Goal: Find specific page/section: Find specific page/section

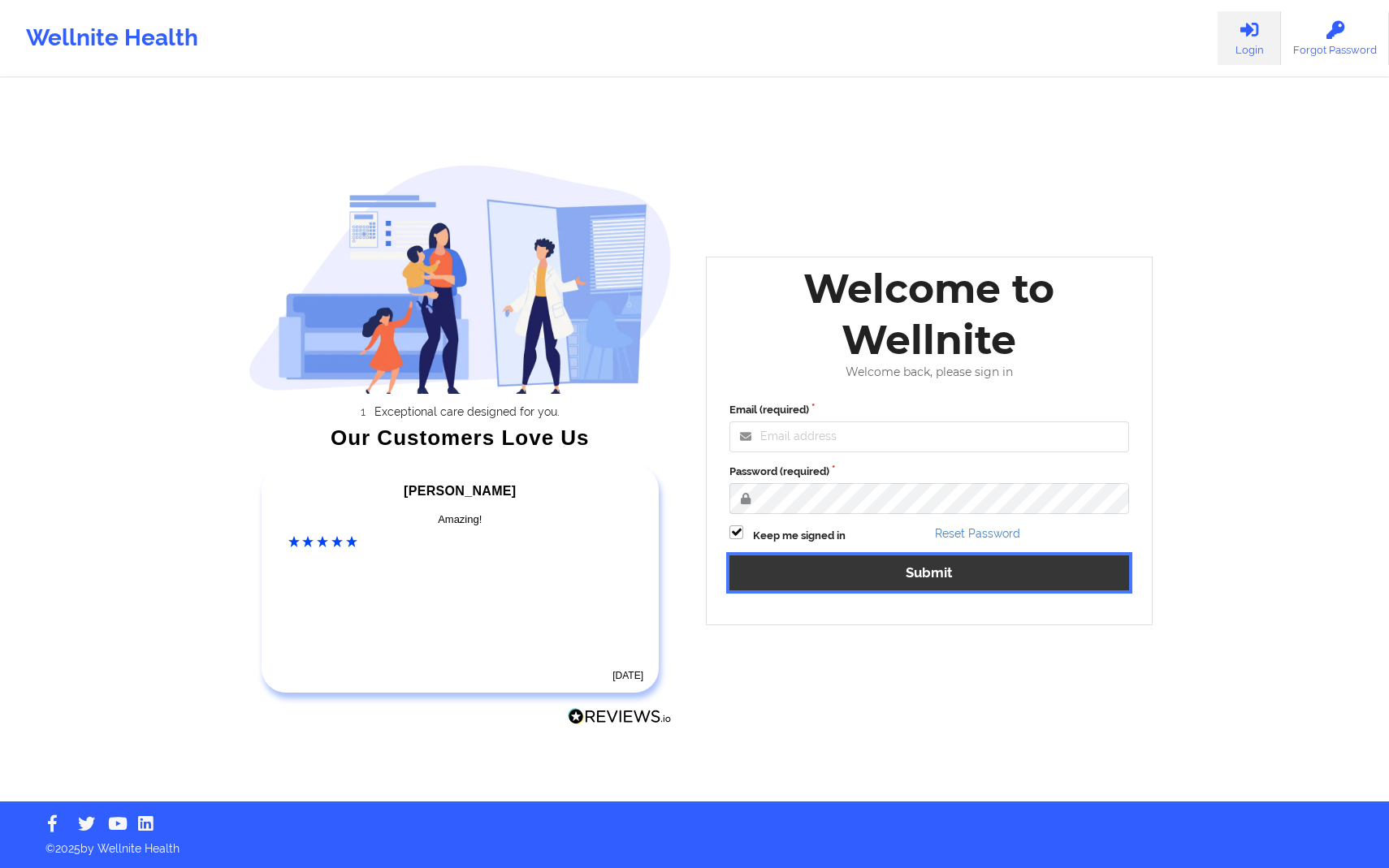
click at [898, 583] on button "Submit" at bounding box center [929, 574] width 400 height 35
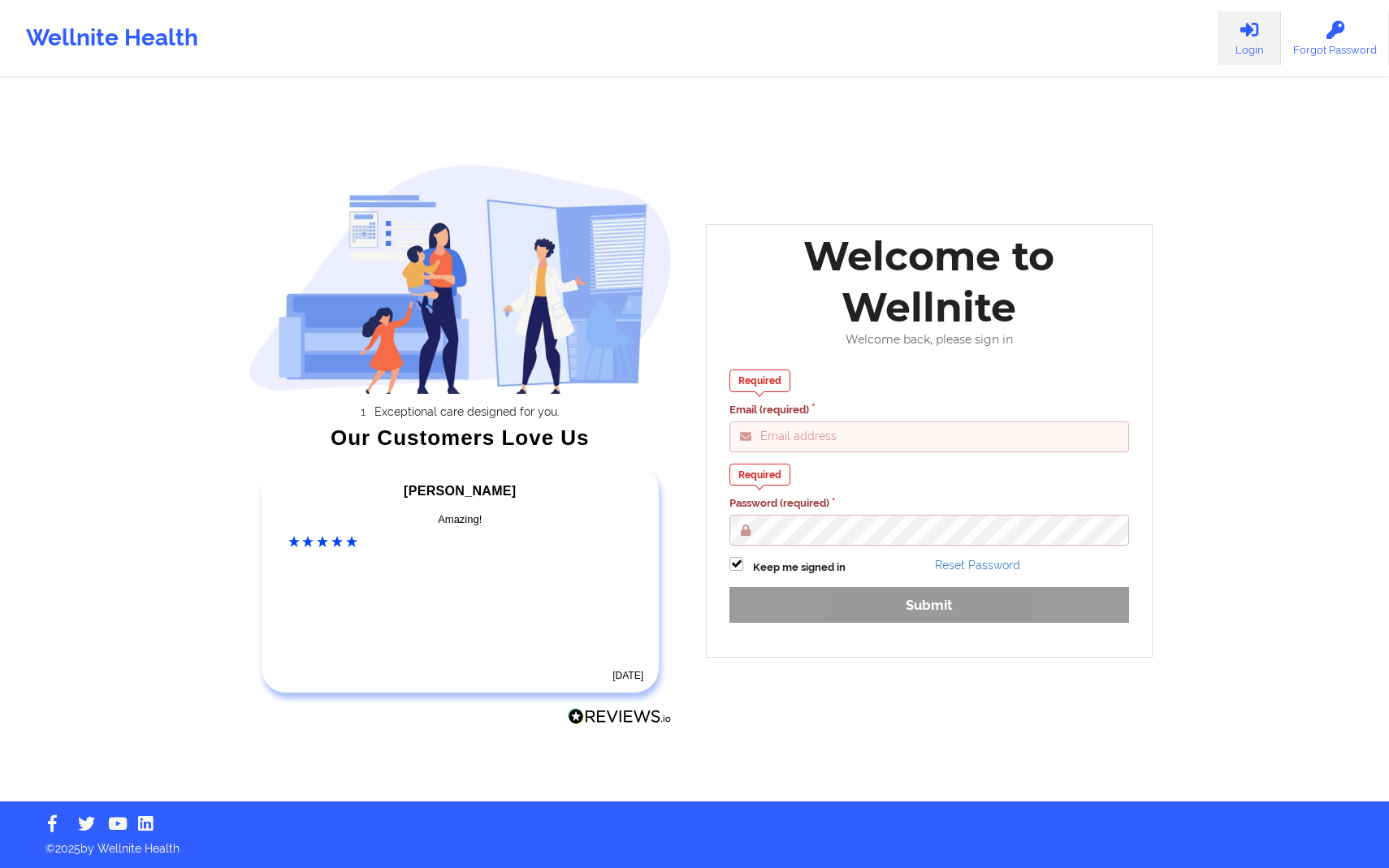
click at [863, 437] on input "Email (required)" at bounding box center [929, 437] width 400 height 31
type input "[PERSON_NAME][EMAIL_ADDRESS][DOMAIN_NAME]"
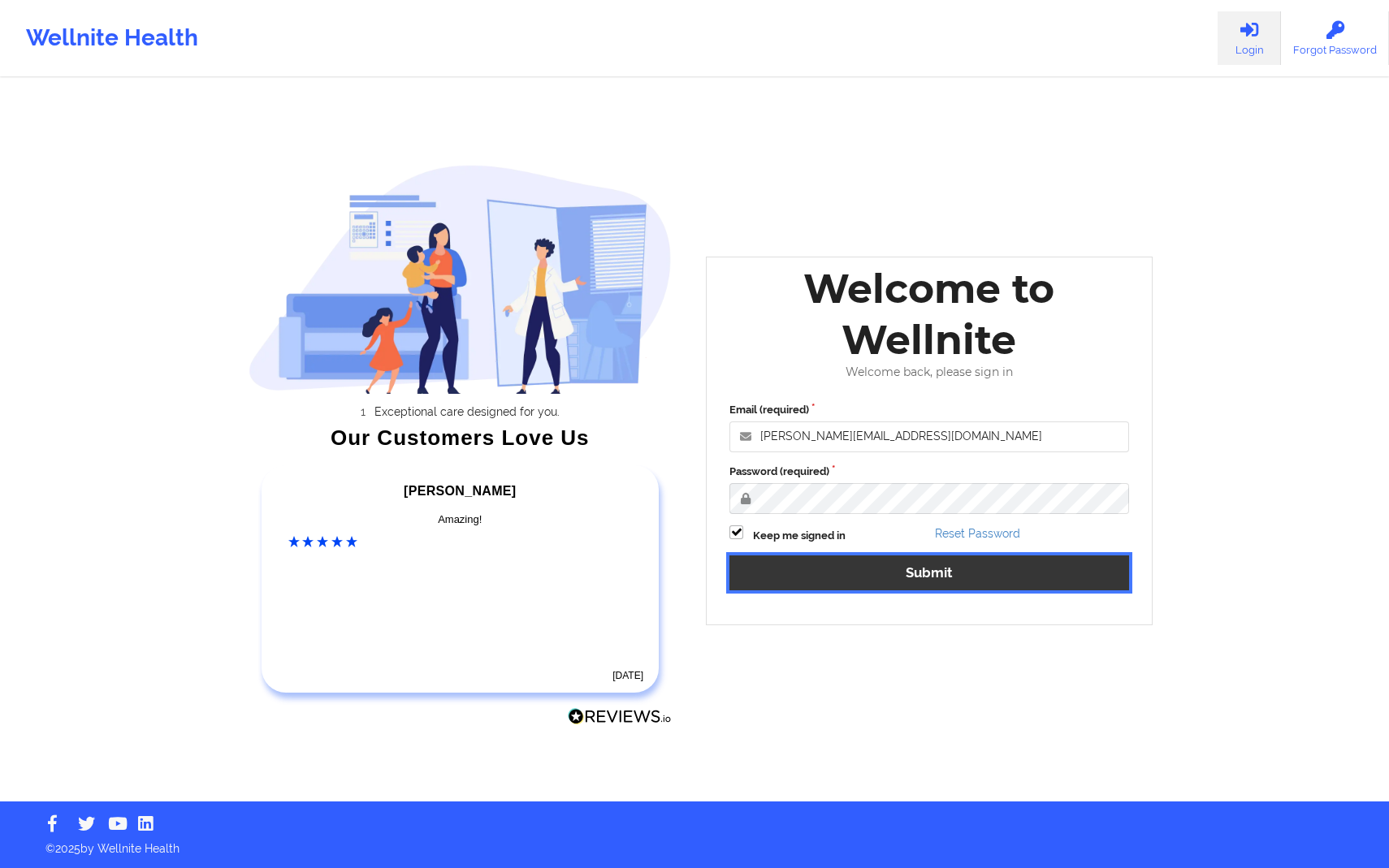
click at [944, 556] on button "Submit" at bounding box center [929, 574] width 400 height 35
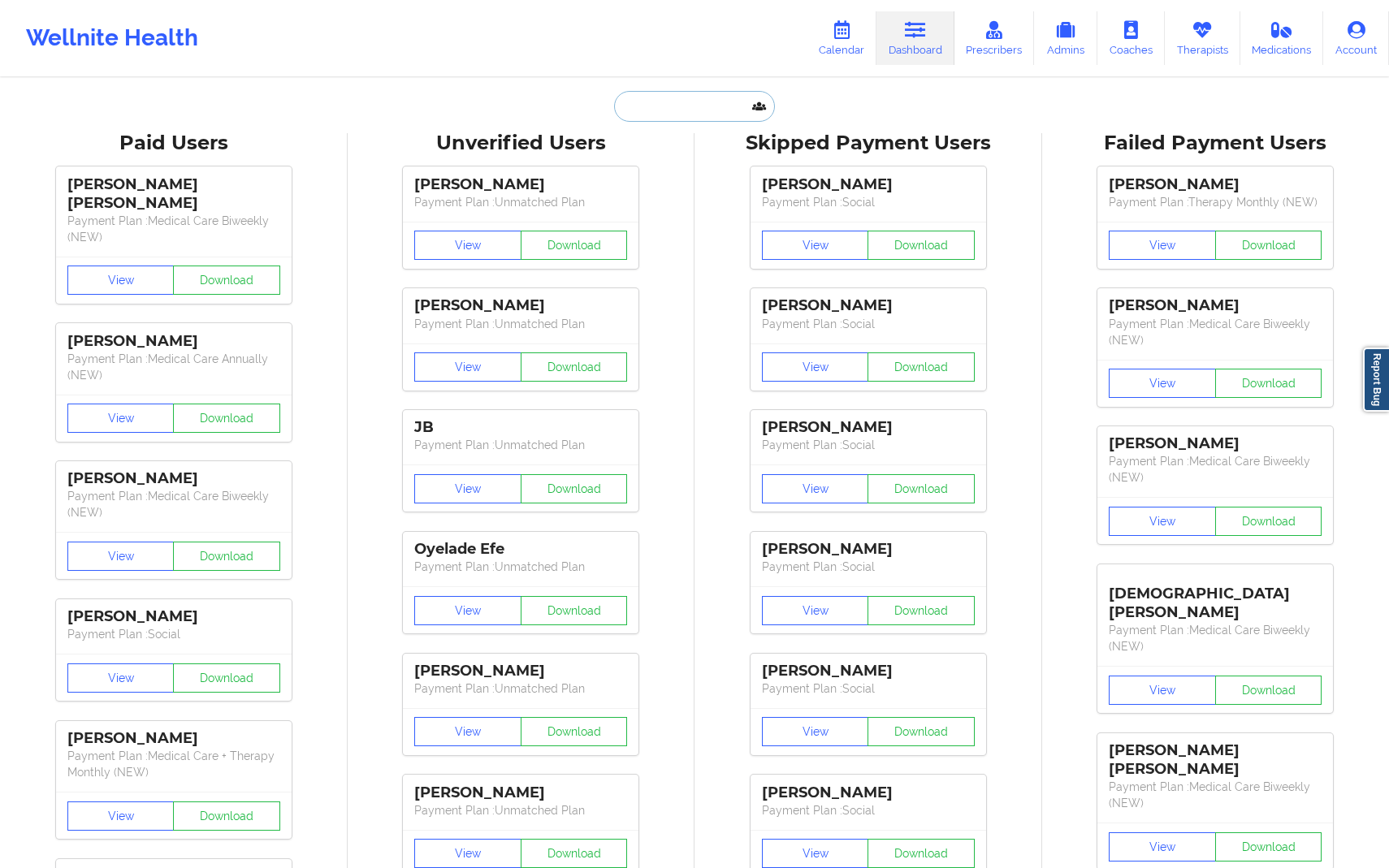
click at [674, 107] on input "text" at bounding box center [694, 106] width 161 height 31
paste input "[EMAIL_ADDRESS][DOMAIN_NAME]"
type input "[EMAIL_ADDRESS][DOMAIN_NAME]"
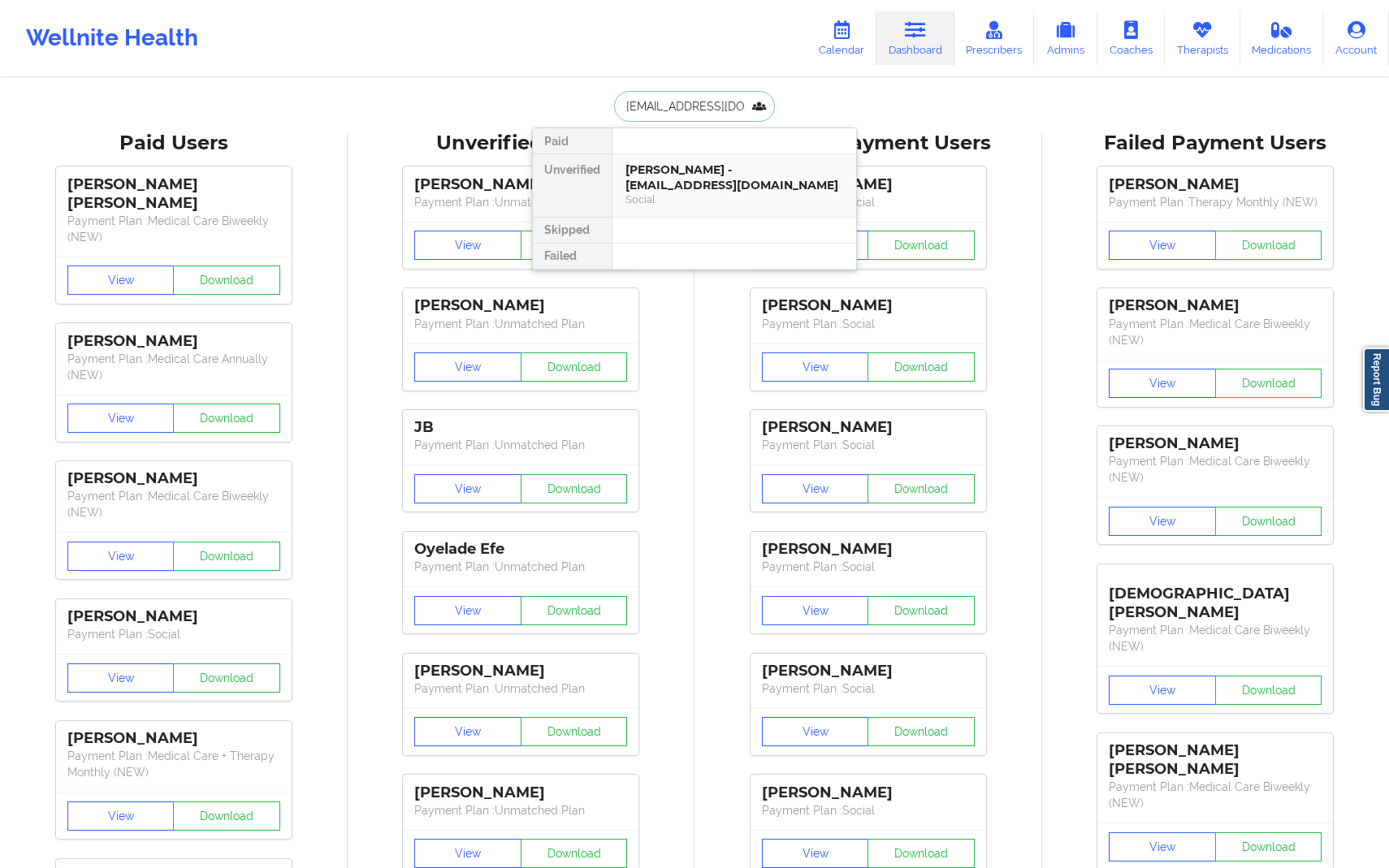
click at [705, 172] on div "[PERSON_NAME] - [EMAIL_ADDRESS][DOMAIN_NAME]" at bounding box center [734, 177] width 218 height 30
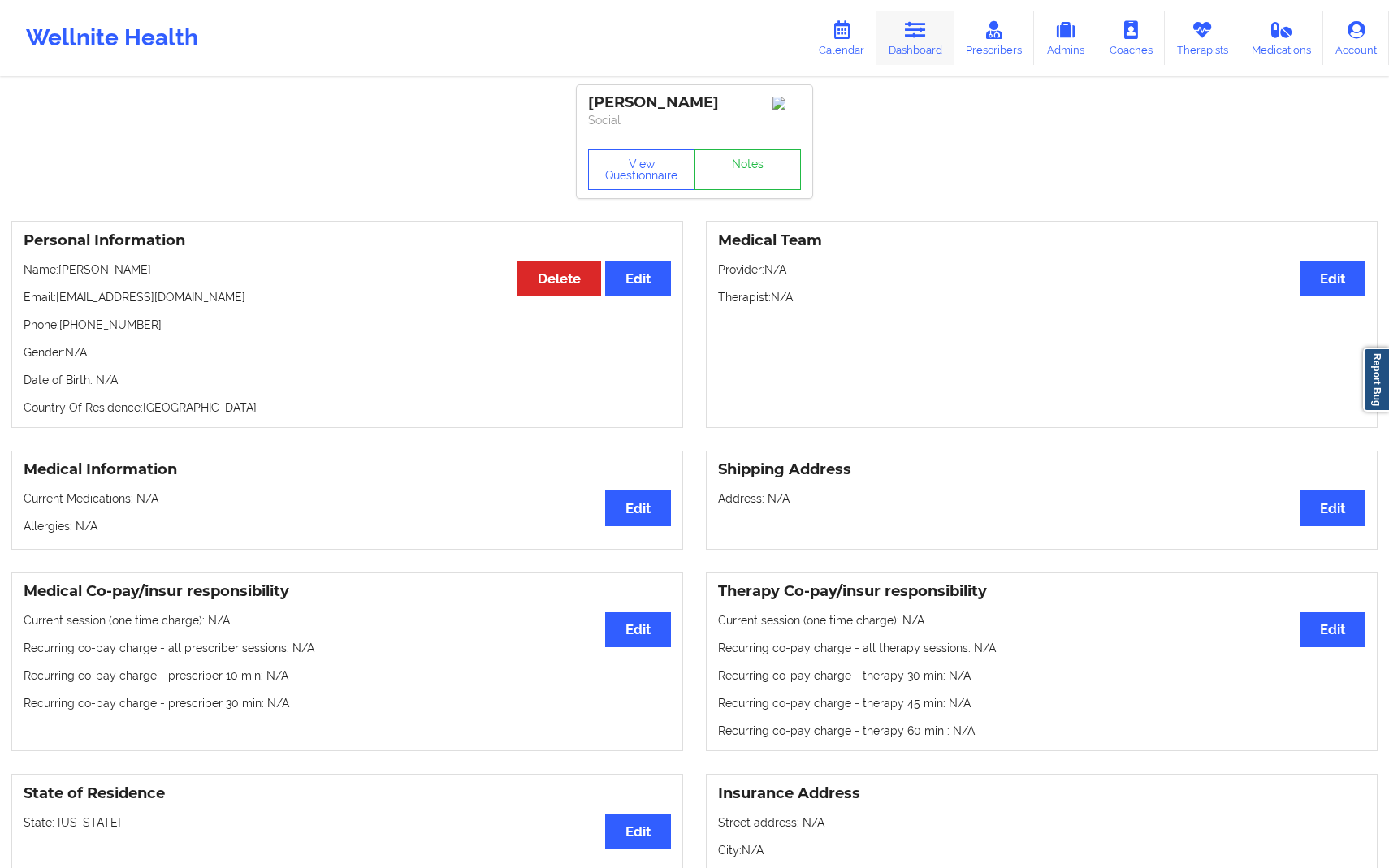
click at [914, 51] on link "Dashboard" at bounding box center [915, 39] width 78 height 54
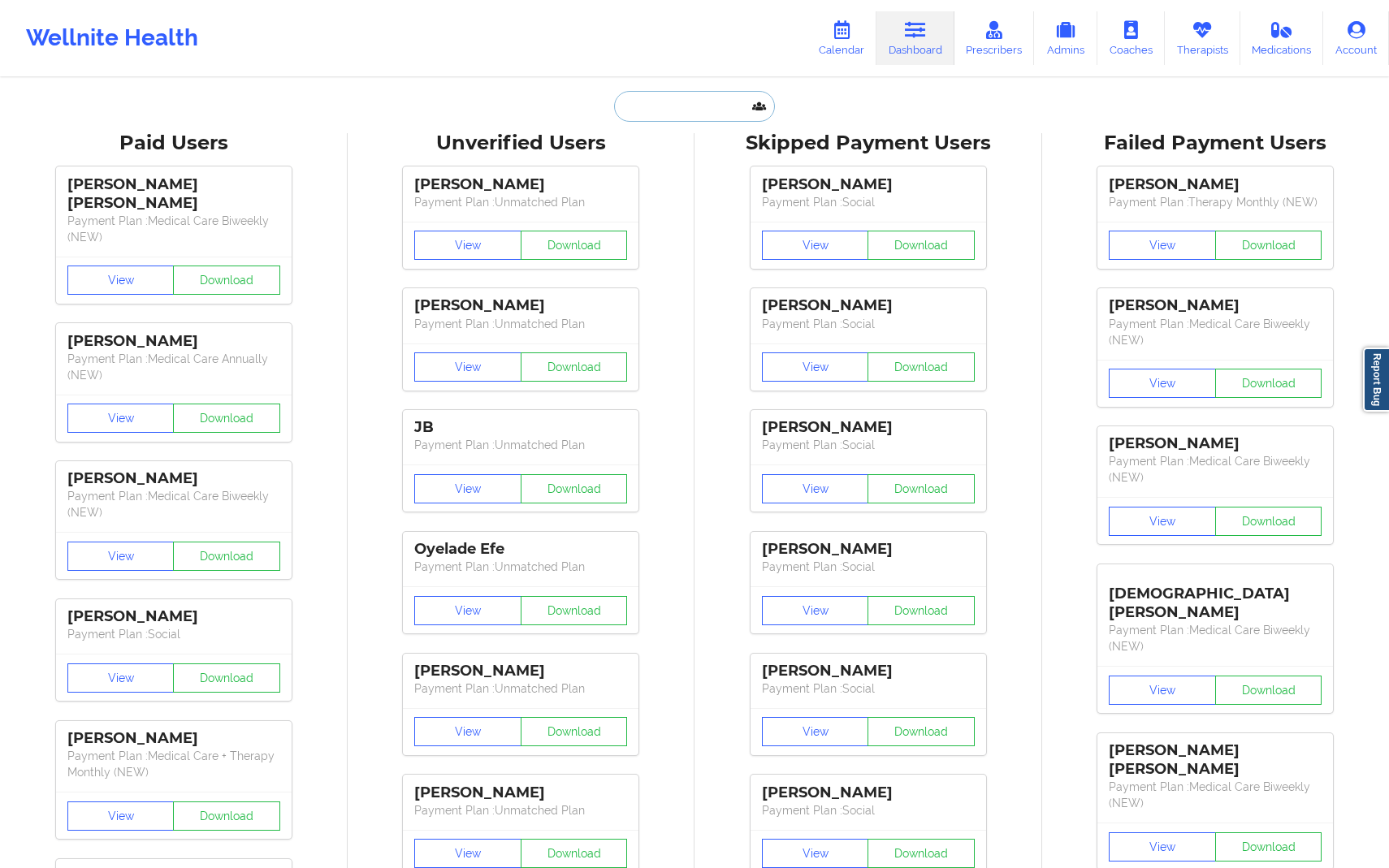
click at [713, 104] on input "text" at bounding box center [694, 106] width 161 height 31
paste input "[EMAIL_ADDRESS][DOMAIN_NAME]"
type input "[EMAIL_ADDRESS][DOMAIN_NAME]"
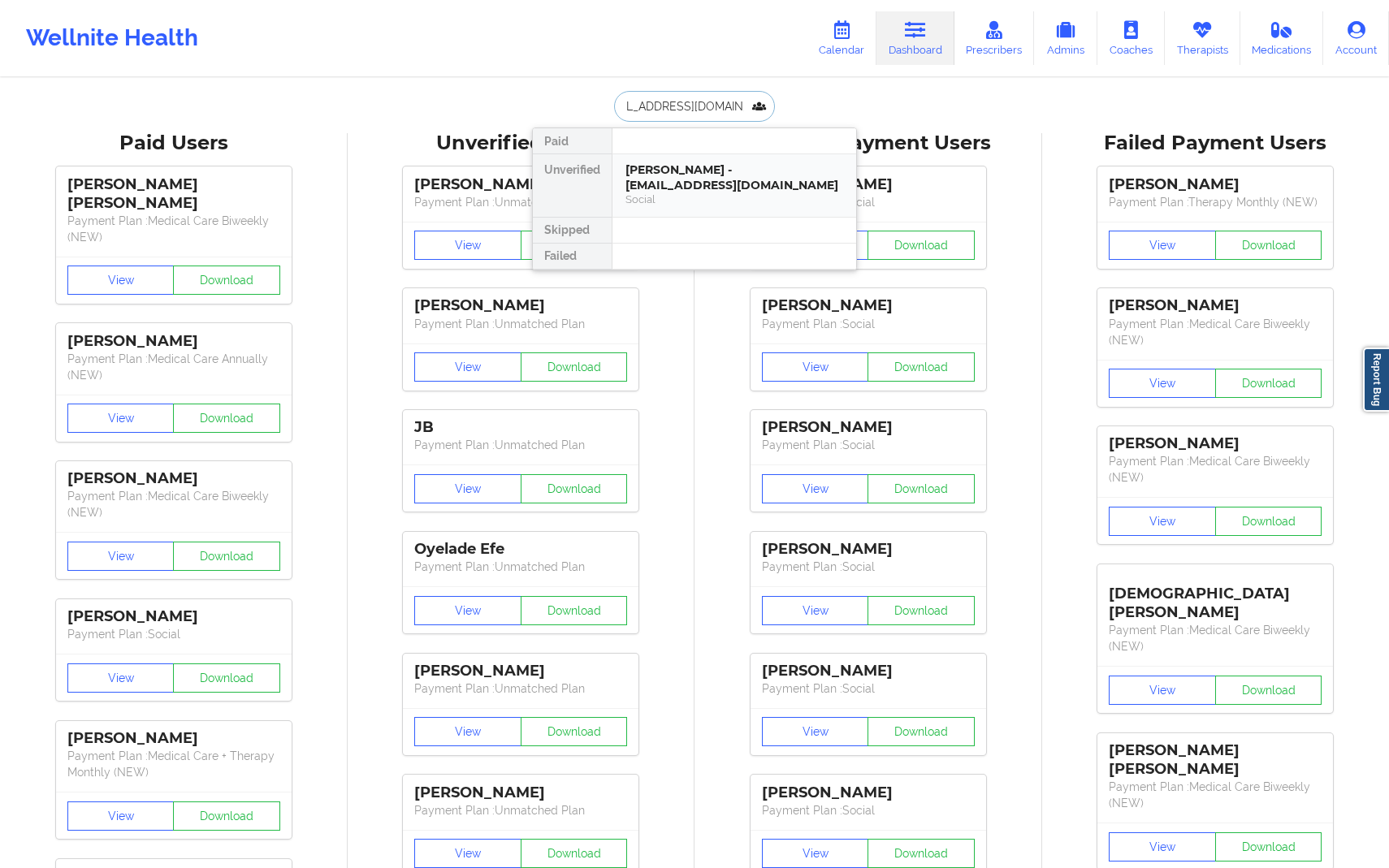
click at [723, 184] on div "[PERSON_NAME] - [EMAIL_ADDRESS][DOMAIN_NAME]" at bounding box center [734, 177] width 218 height 30
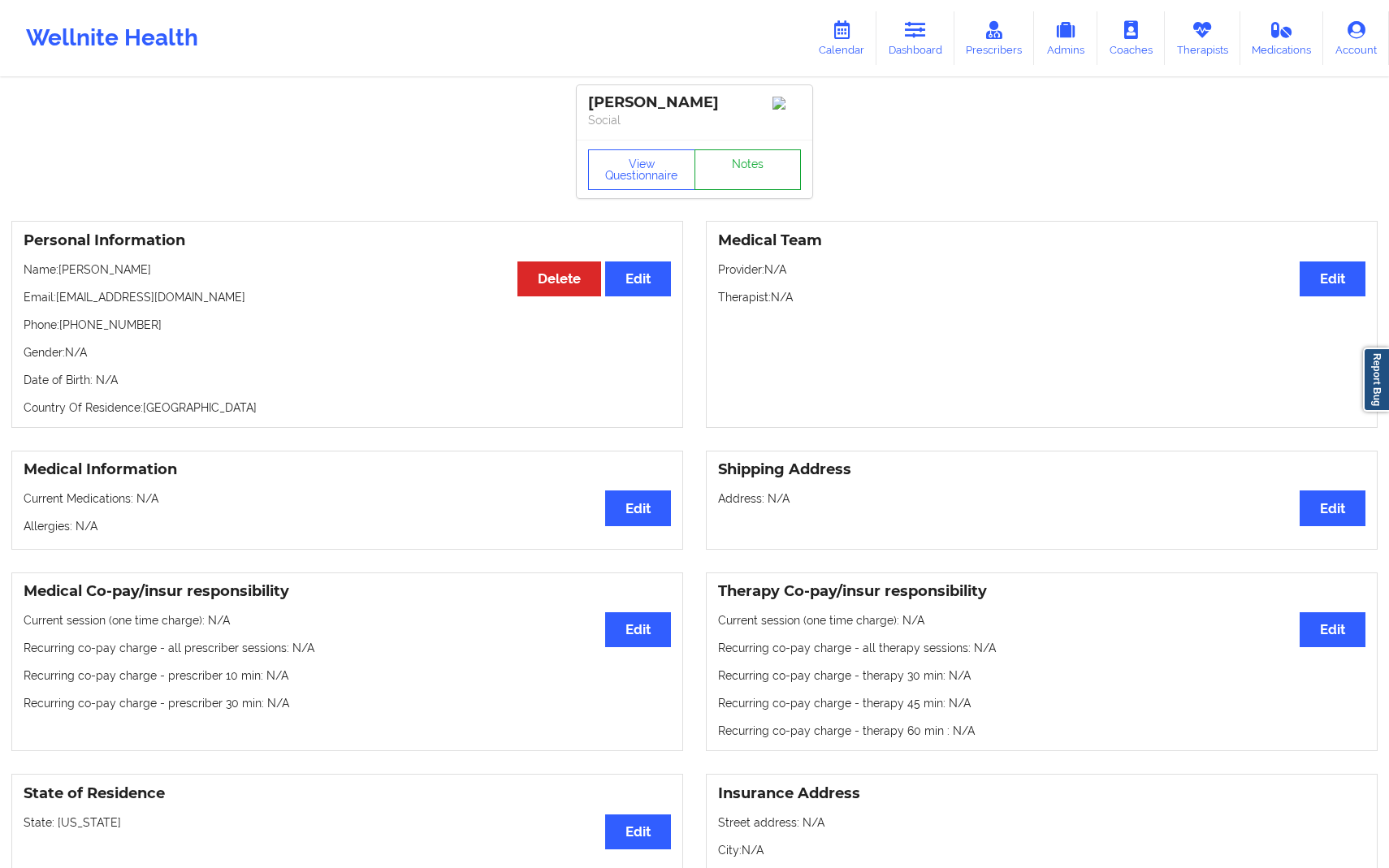
click at [764, 188] on link "Notes" at bounding box center [748, 170] width 107 height 40
click at [596, 186] on button "View Questionnaire" at bounding box center [641, 170] width 107 height 40
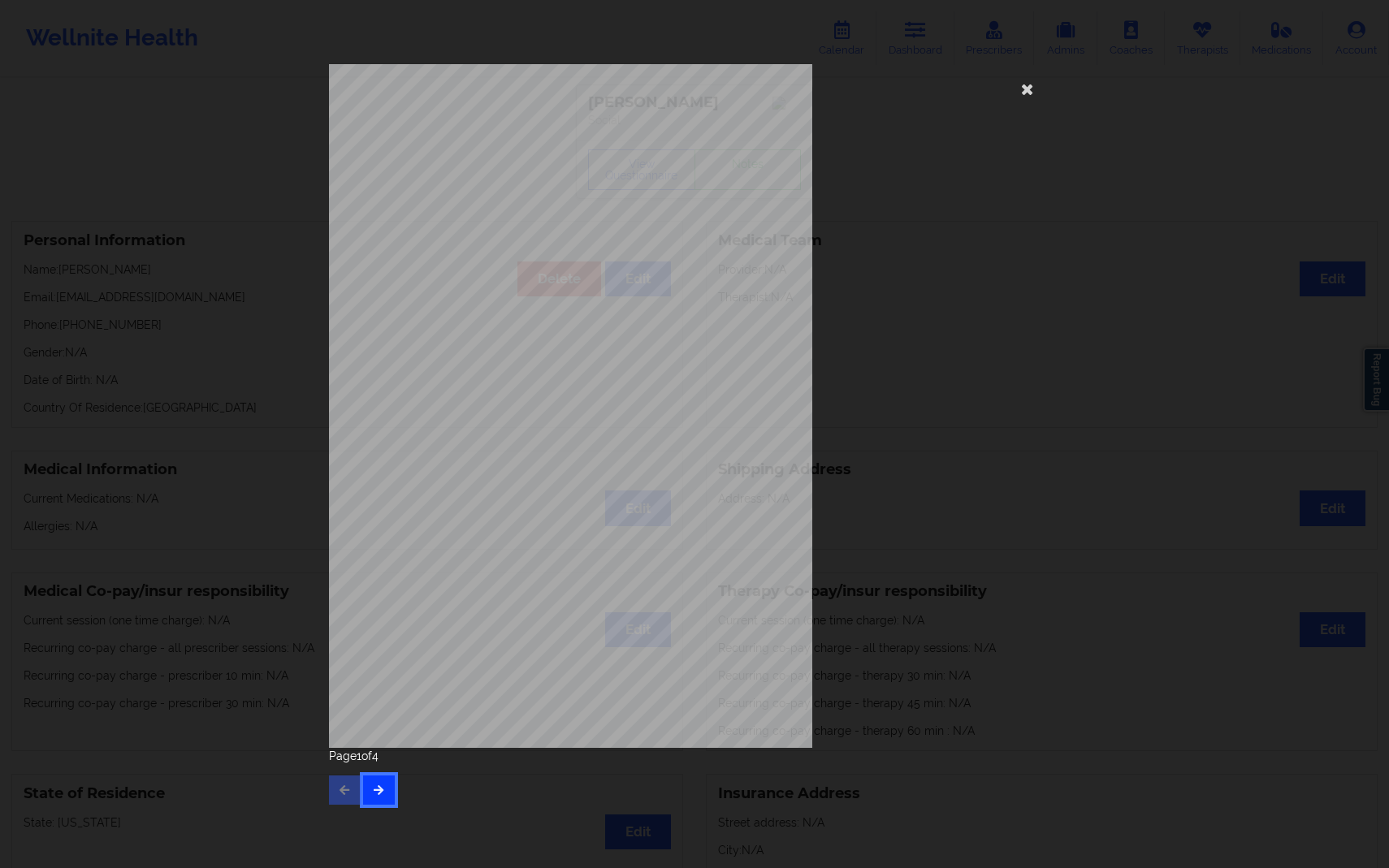
click at [391, 791] on button "button" at bounding box center [379, 790] width 32 height 29
click at [335, 789] on button "button" at bounding box center [345, 790] width 32 height 29
click at [1026, 92] on icon at bounding box center [1027, 88] width 26 height 26
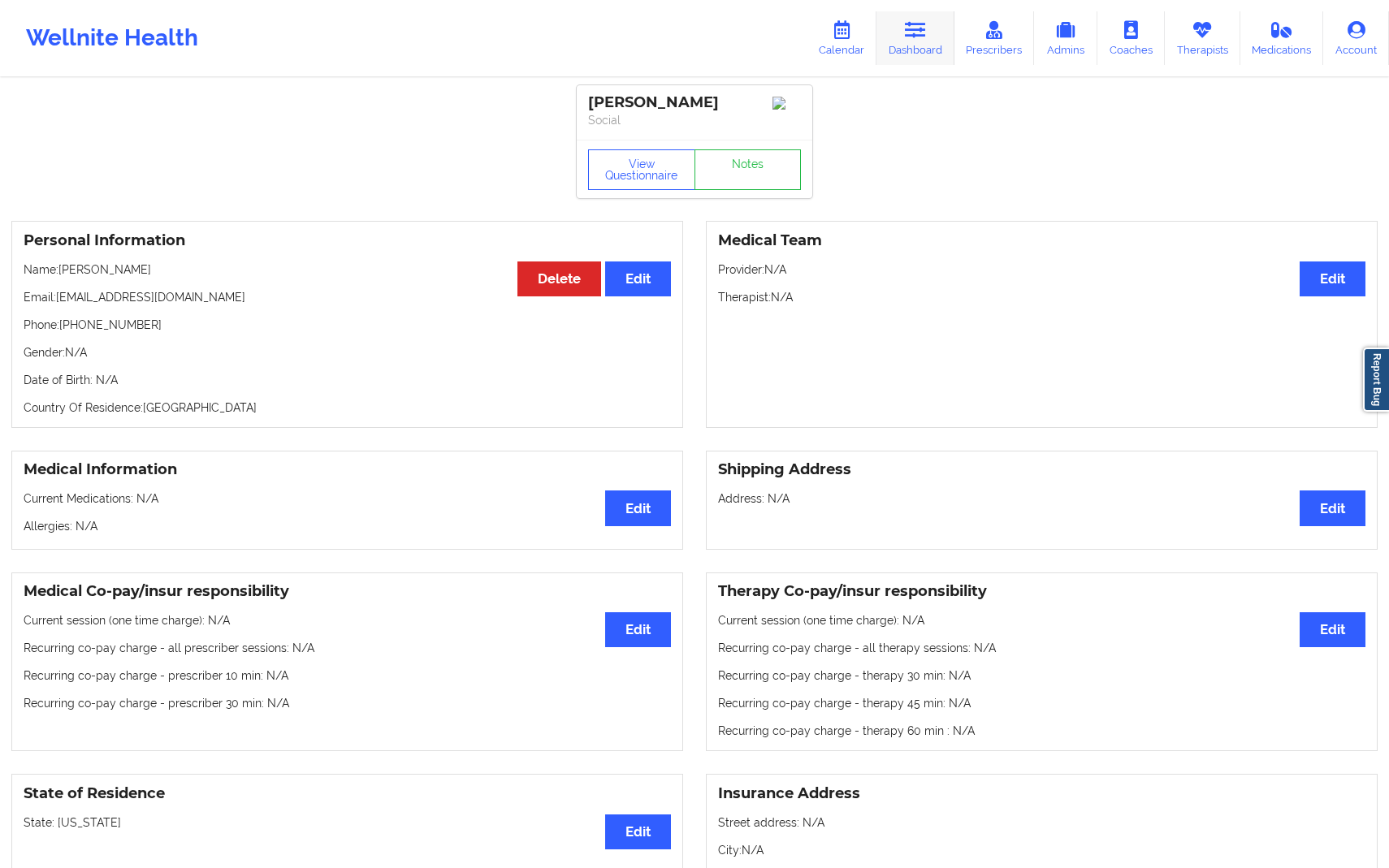
click at [914, 52] on link "Dashboard" at bounding box center [915, 39] width 78 height 54
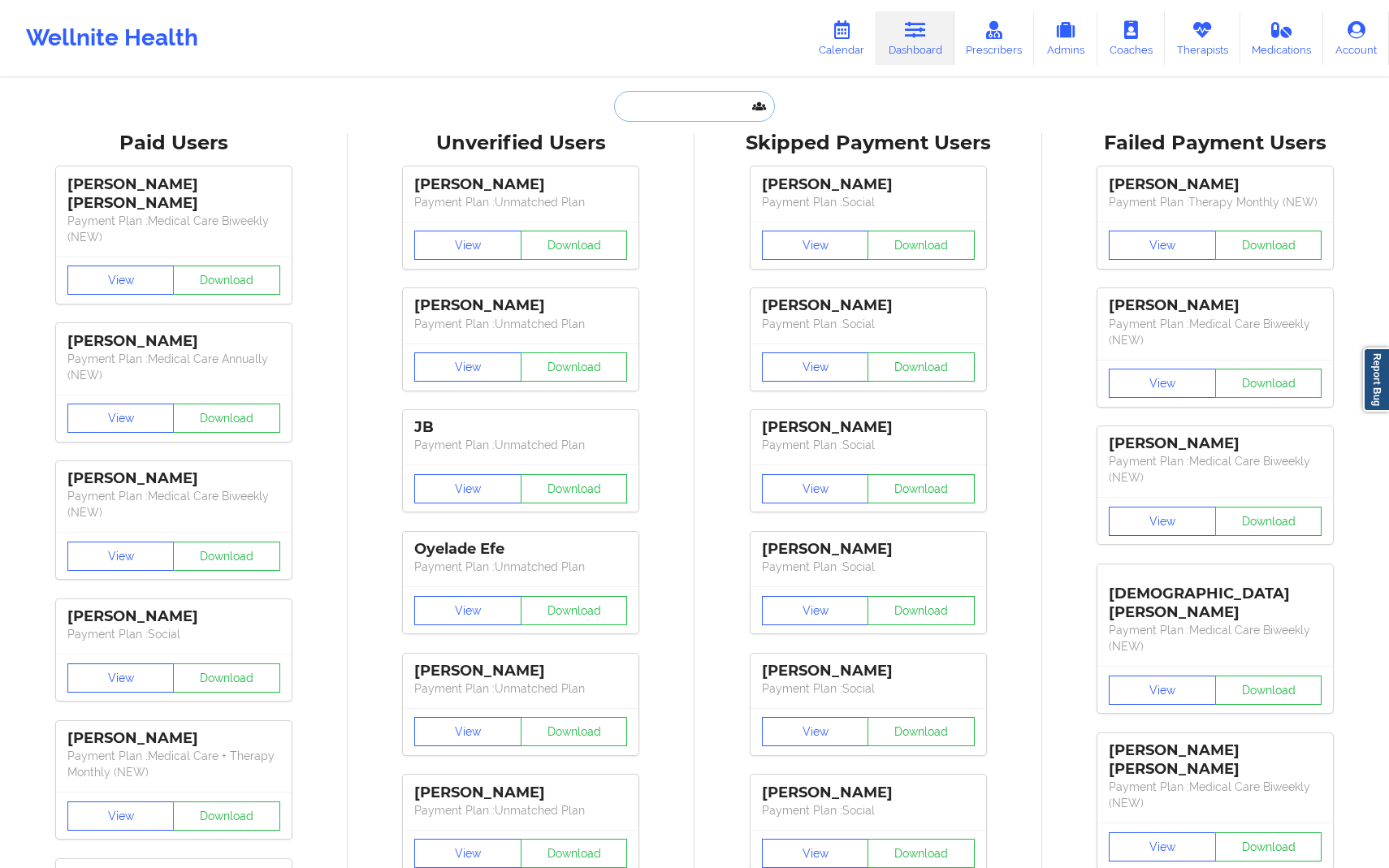
click at [725, 112] on input "text" at bounding box center [694, 106] width 161 height 31
paste input "[PERSON_NAME][EMAIL_ADDRESS][PERSON_NAME][DOMAIN_NAME]"
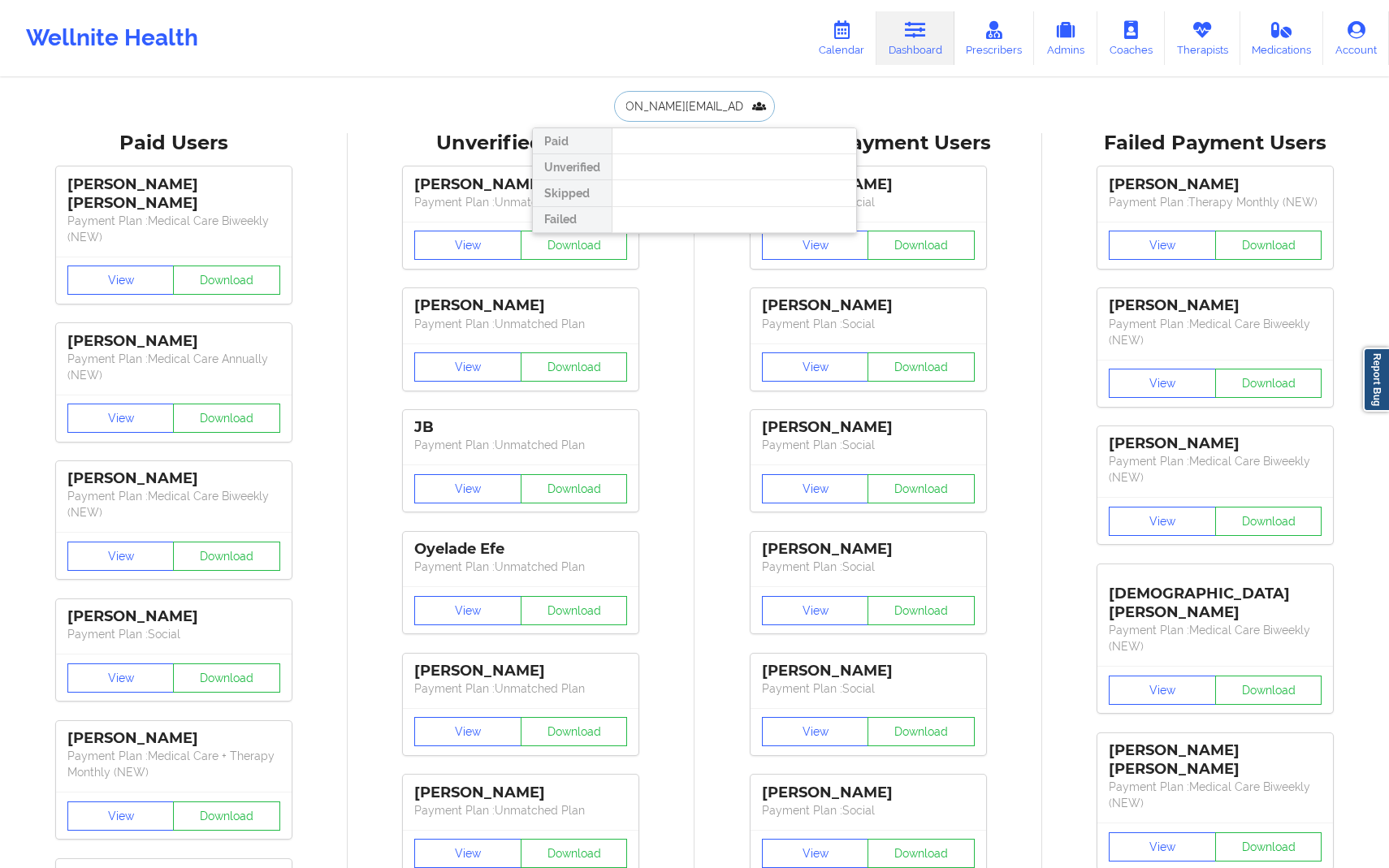
type input "[PERSON_NAME][EMAIL_ADDRESS][PERSON_NAME][DOMAIN_NAME]"
click at [710, 103] on input "[PERSON_NAME][EMAIL_ADDRESS][PERSON_NAME][DOMAIN_NAME]" at bounding box center [694, 106] width 161 height 31
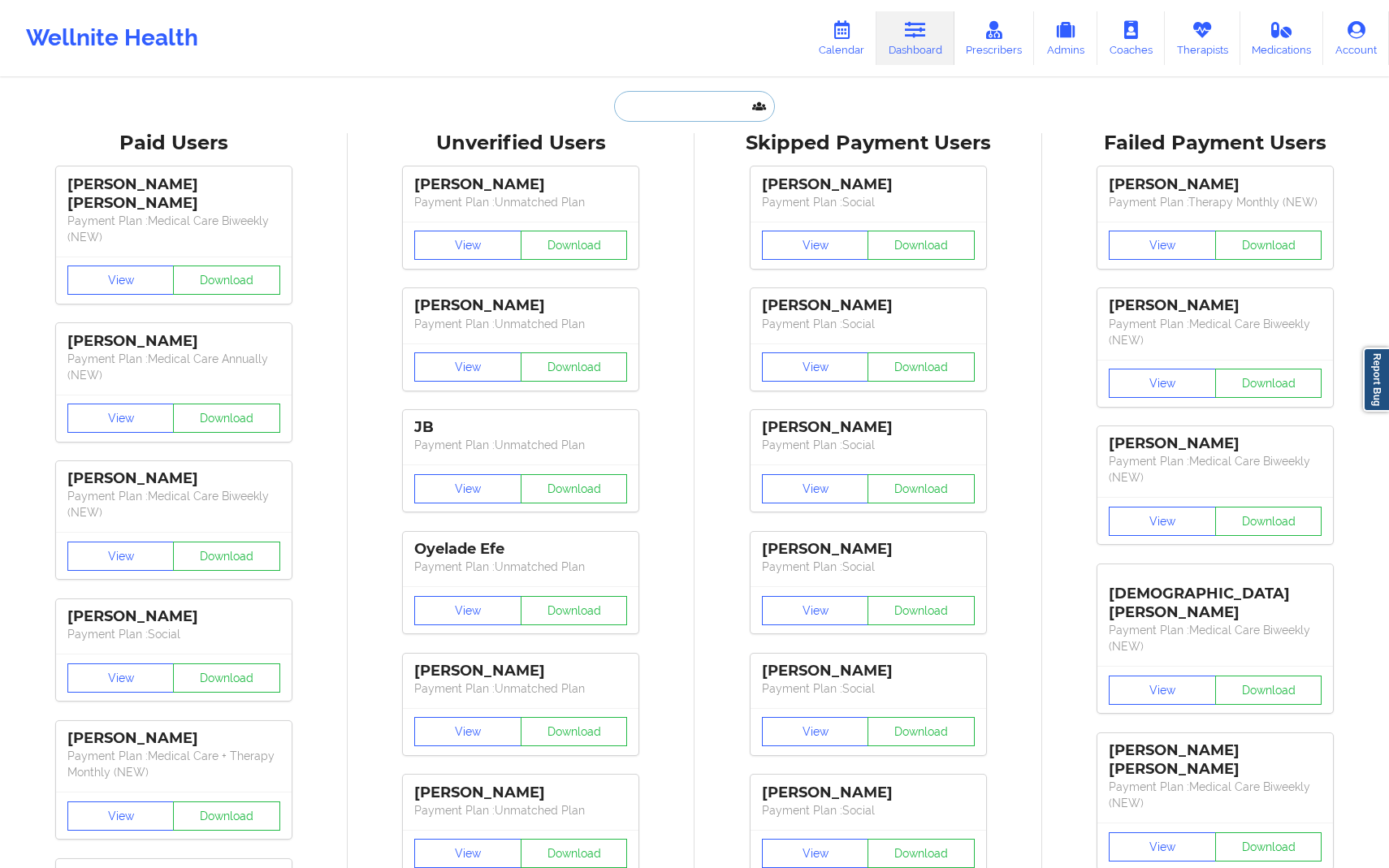
paste input "[PERSON_NAME][EMAIL_ADDRESS][PERSON_NAME][DOMAIN_NAME]"
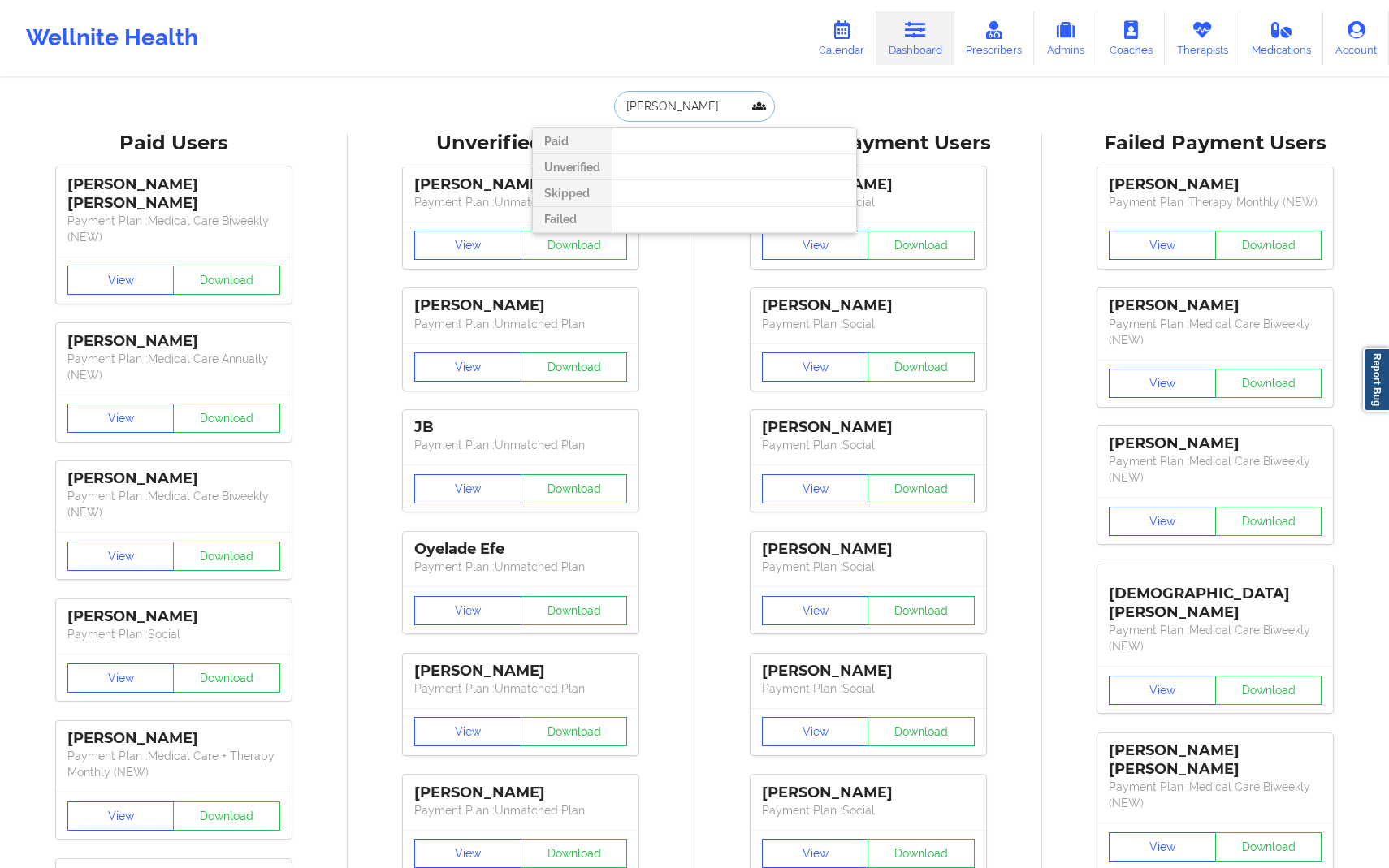
type input "[PERSON_NAME]"
drag, startPoint x: 732, startPoint y: 113, endPoint x: 609, endPoint y: 112, distance: 123.0
click at [609, 112] on div "[PERSON_NAME] Paid Unverified Skipped Failed" at bounding box center [695, 106] width 325 height 31
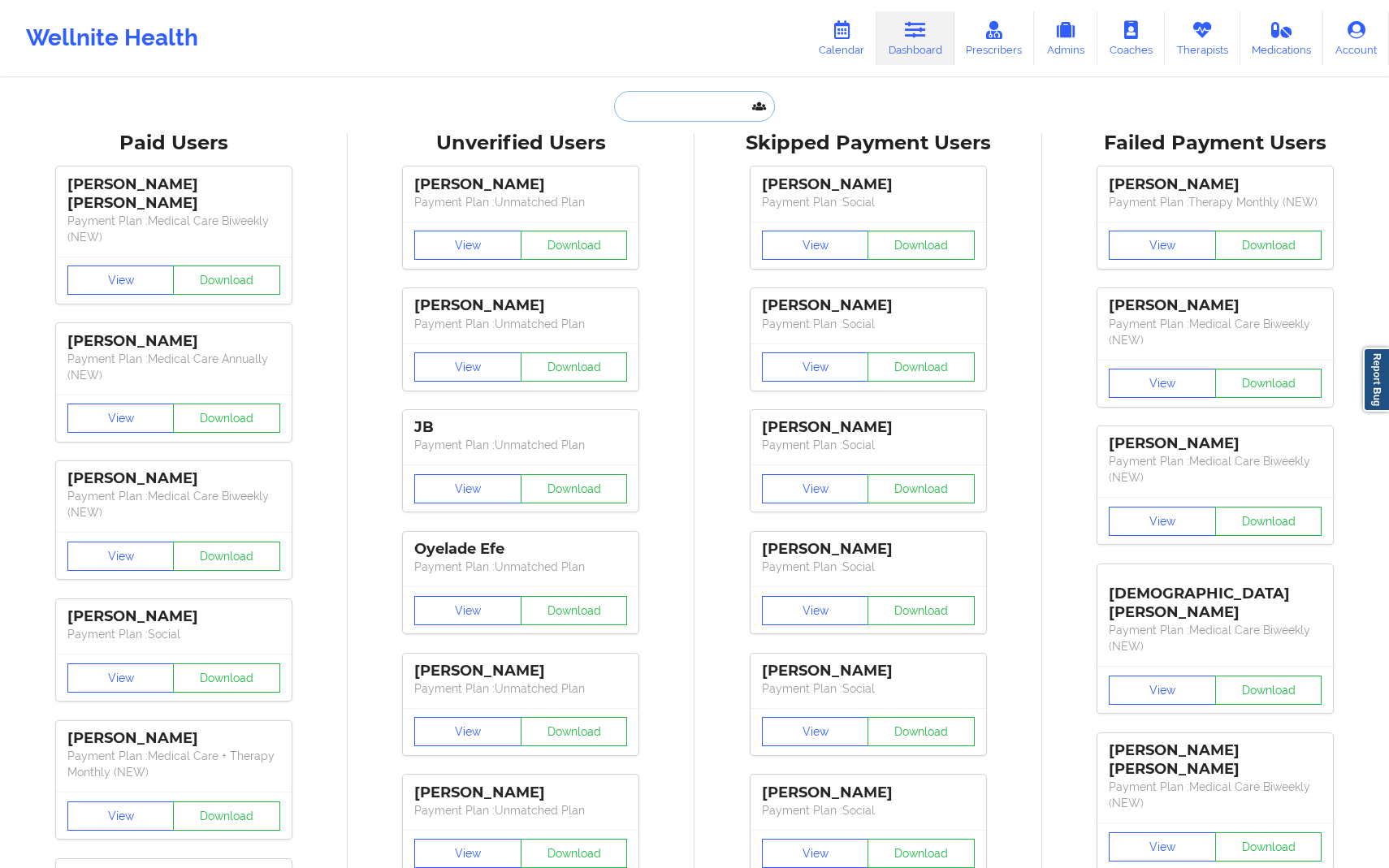
paste input "[EMAIL_ADDRESS][DOMAIN_NAME]"
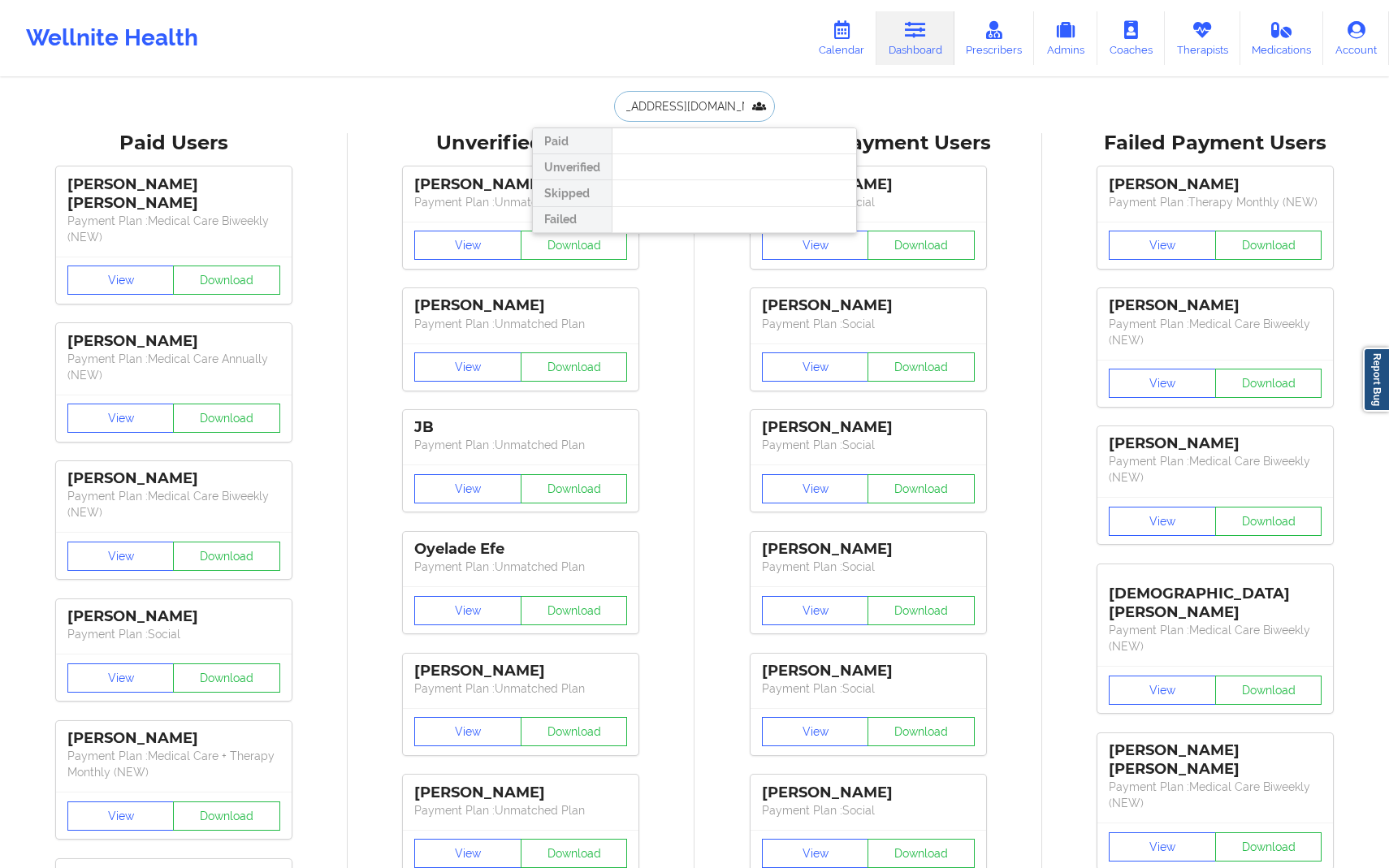
type input "[EMAIL_ADDRESS][DOMAIN_NAME]"
click at [863, 32] on link "Calendar" at bounding box center [841, 39] width 70 height 54
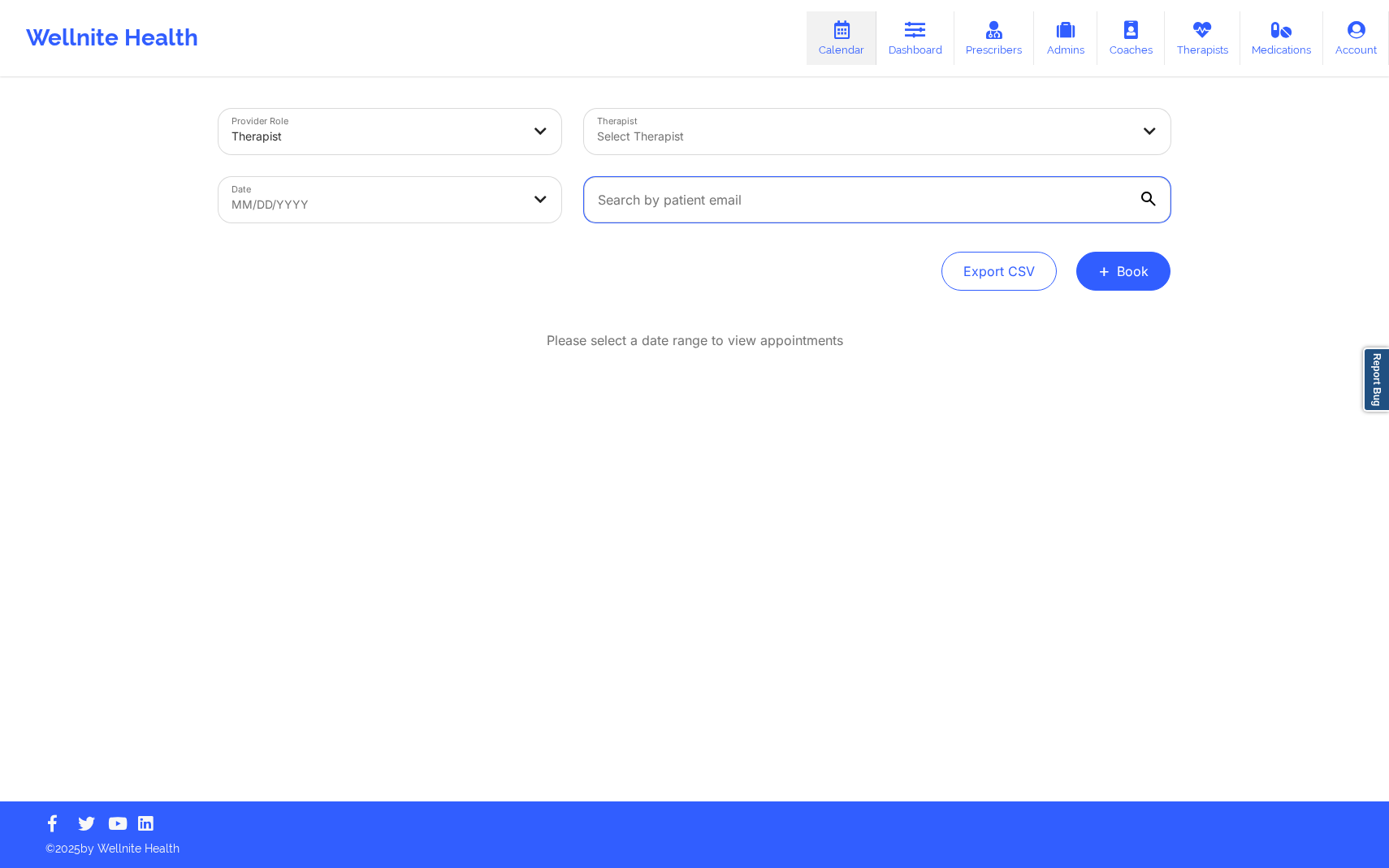
click at [686, 204] on input "text" at bounding box center [877, 200] width 586 height 45
paste input "[EMAIL_ADDRESS][DOMAIN_NAME]"
type input "[EMAIL_ADDRESS][DOMAIN_NAME]"
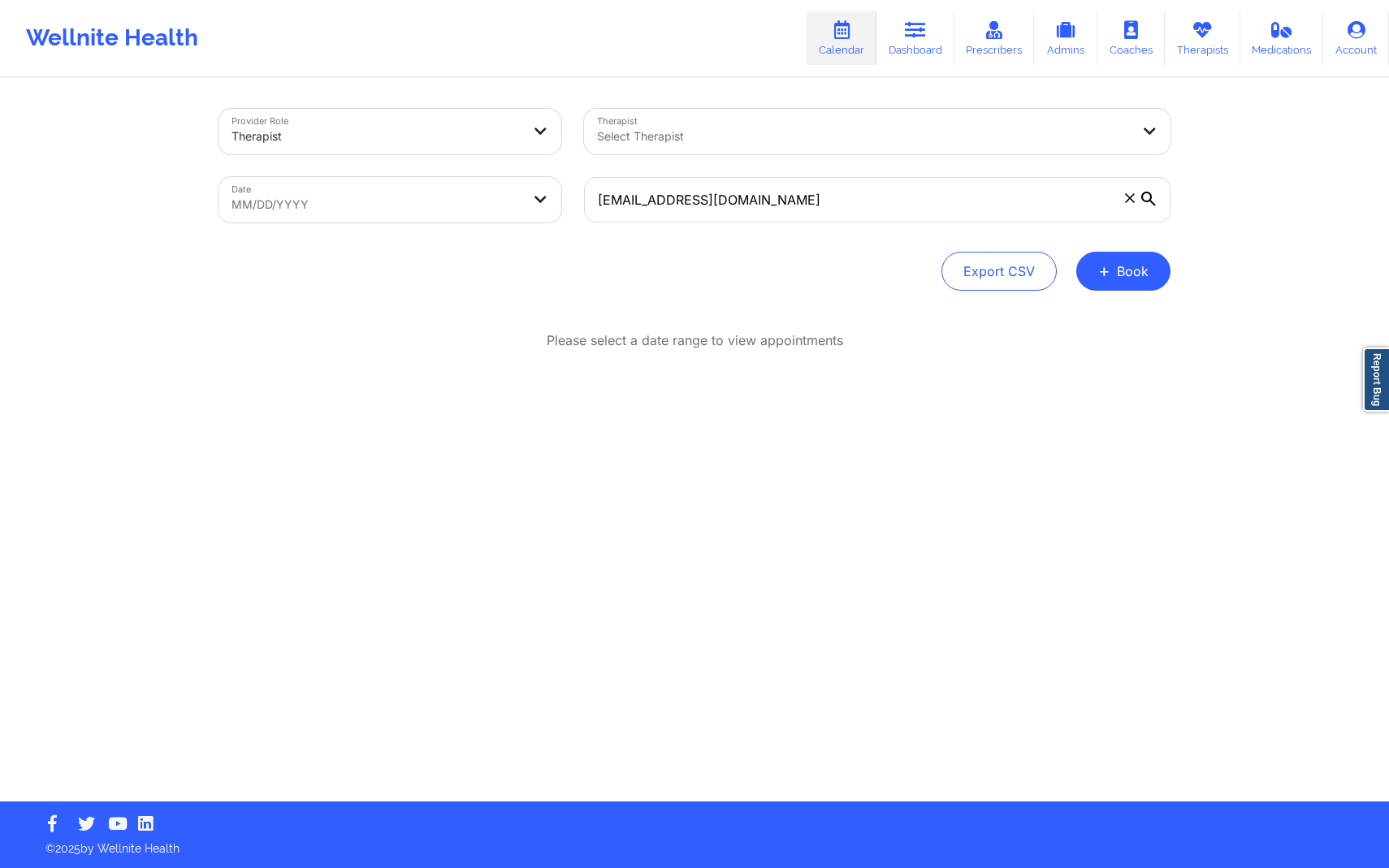
select select "2025-8"
select select "2025-9"
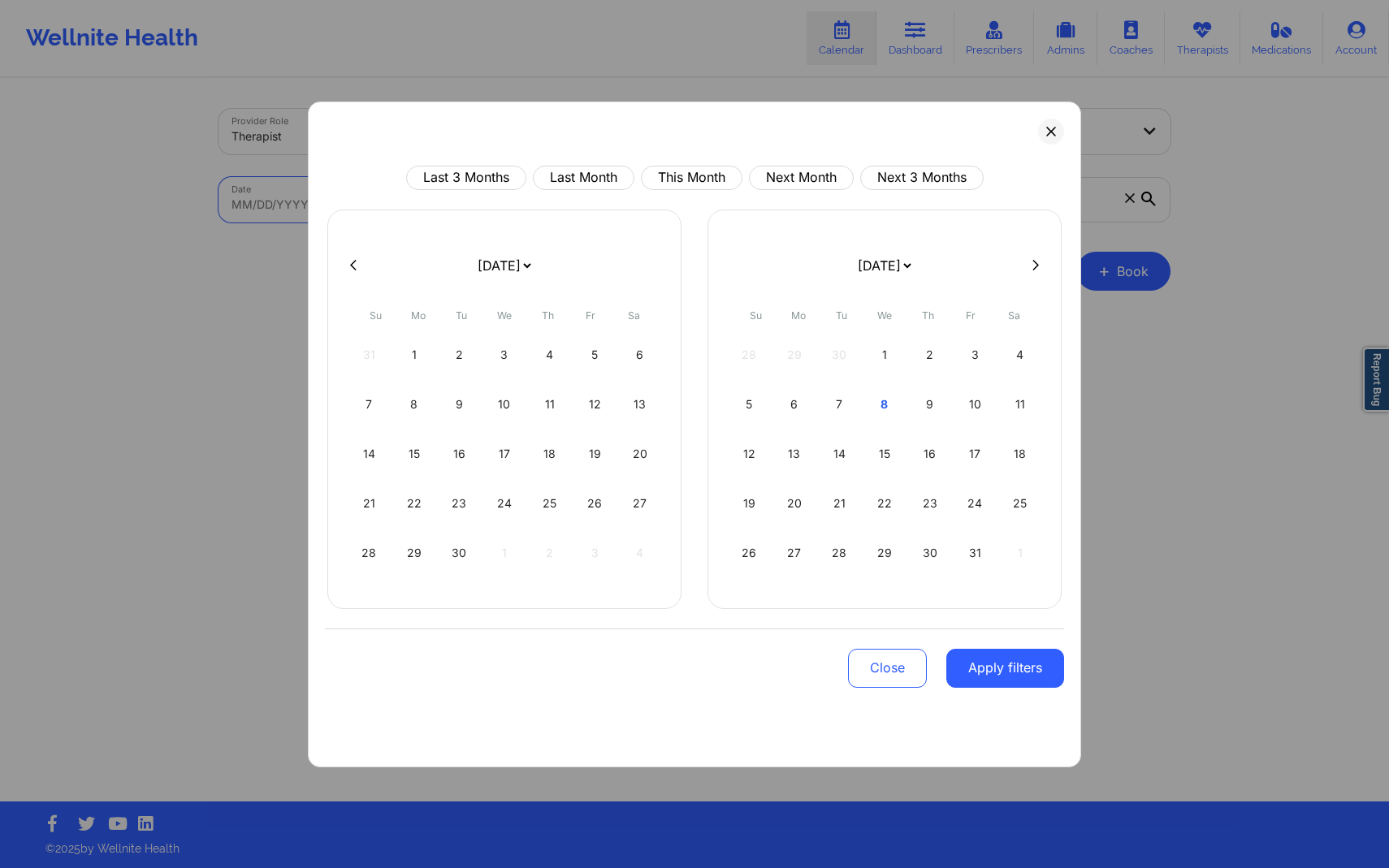
click at [500, 196] on body "Wellnite Health Calendar Dashboard Prescribers Admins Coaches Therapists Medica…" at bounding box center [694, 434] width 1389 height 868
click at [413, 405] on div "8" at bounding box center [414, 405] width 41 height 45
select select "2025-8"
select select "2025-9"
select select "2025-8"
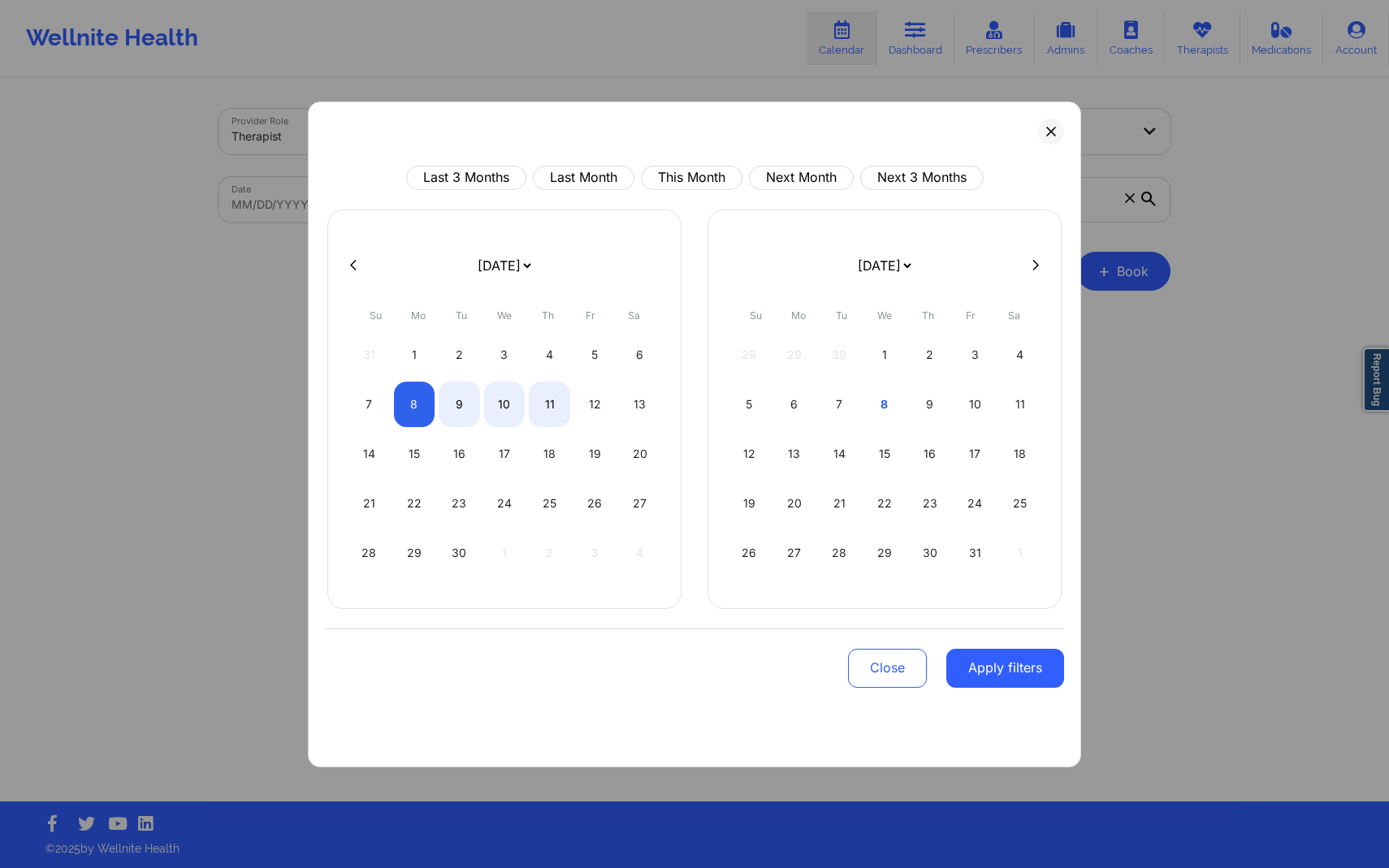
select select "2025-9"
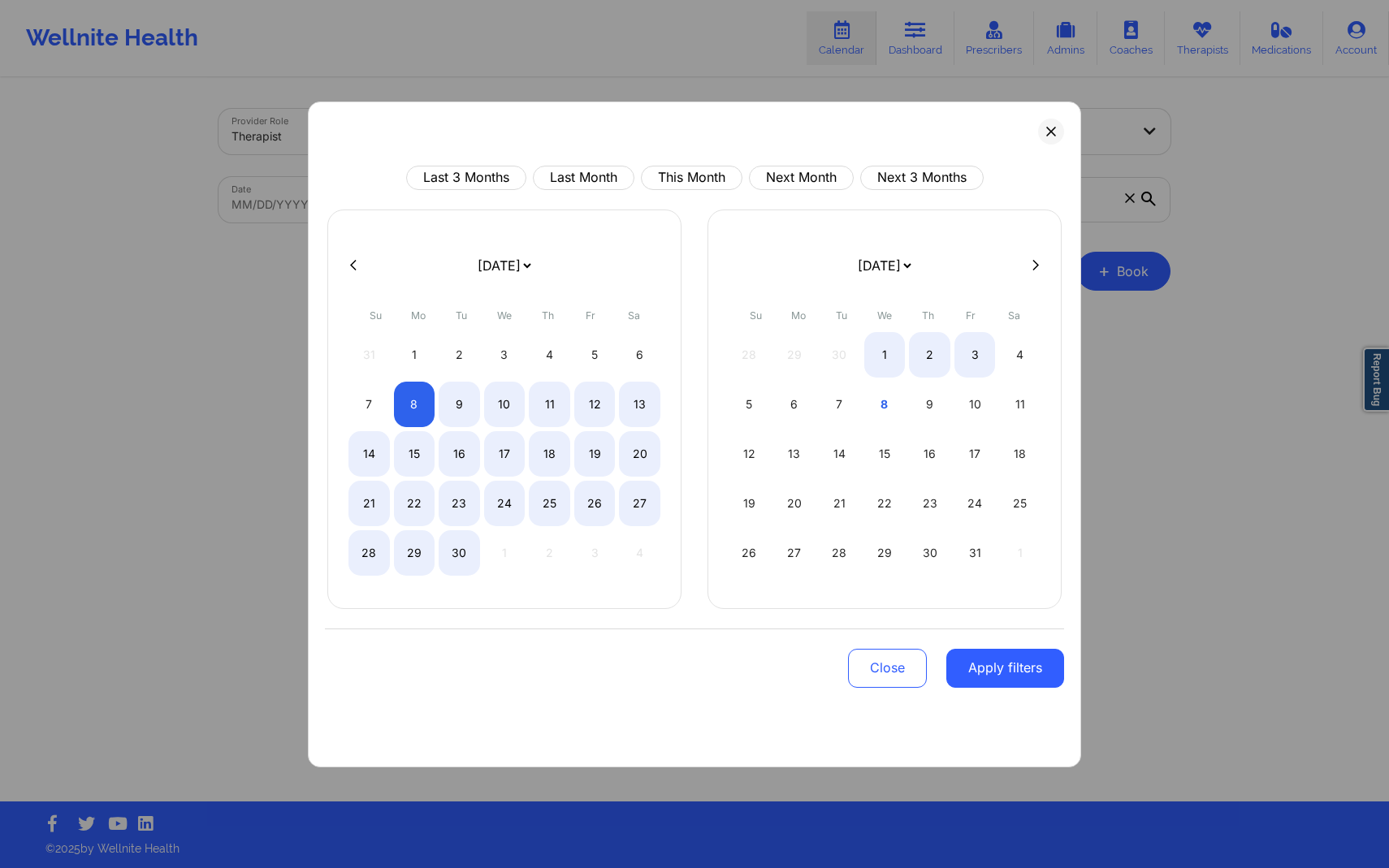
select select "2025-8"
select select "2025-9"
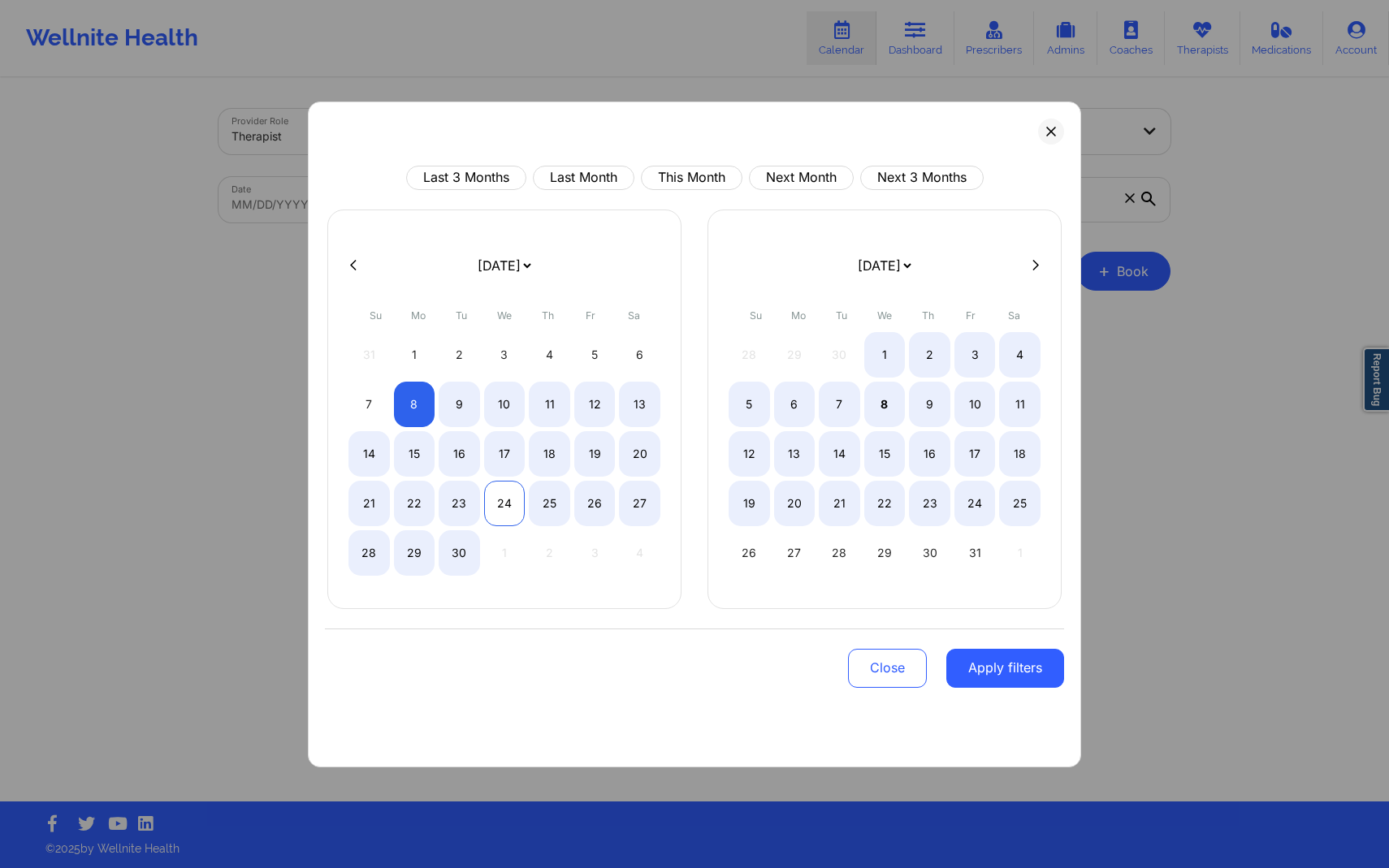
select select "2025-8"
select select "2025-9"
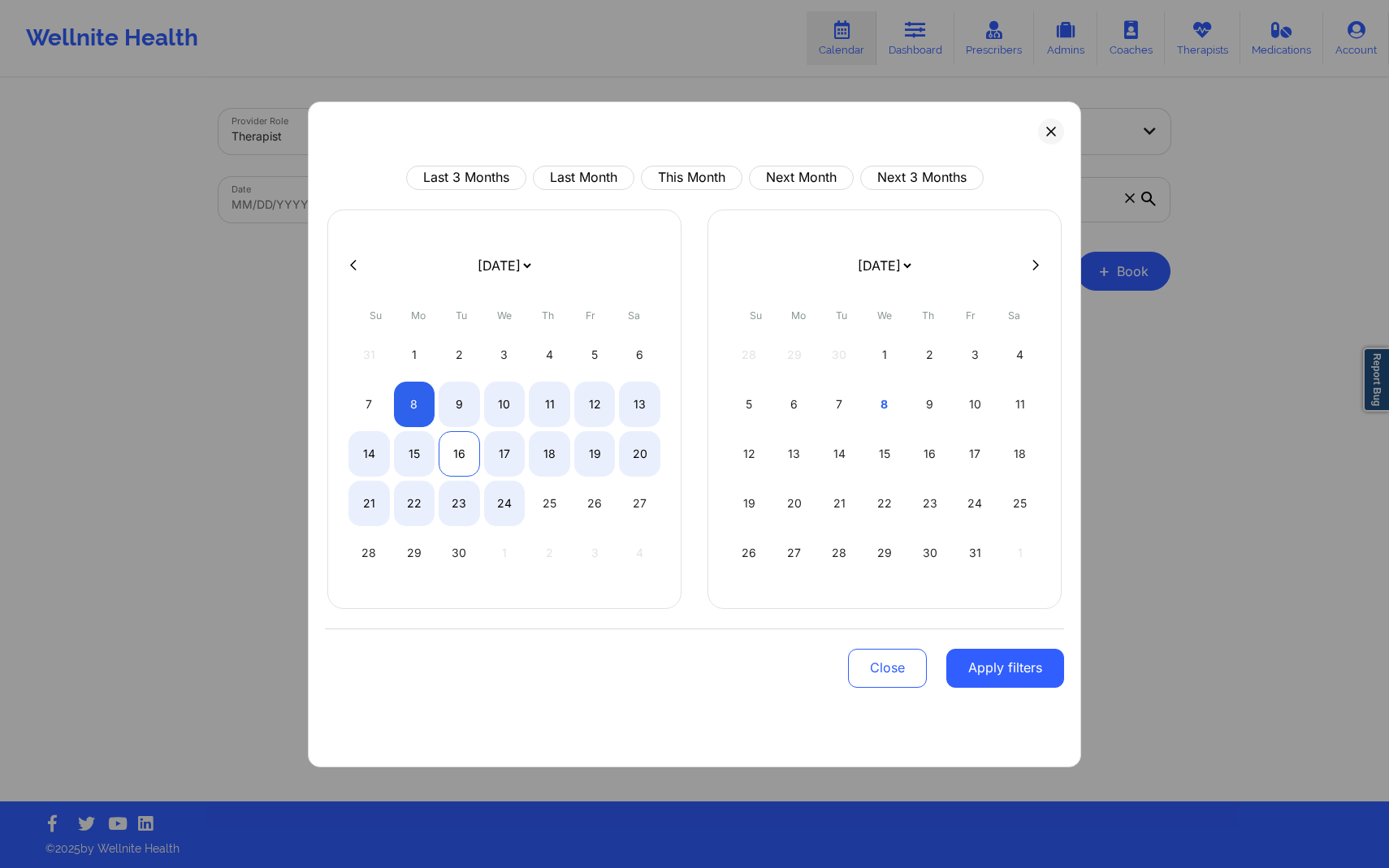
select select "2025-8"
select select "2025-9"
select select "2025-8"
select select "2025-9"
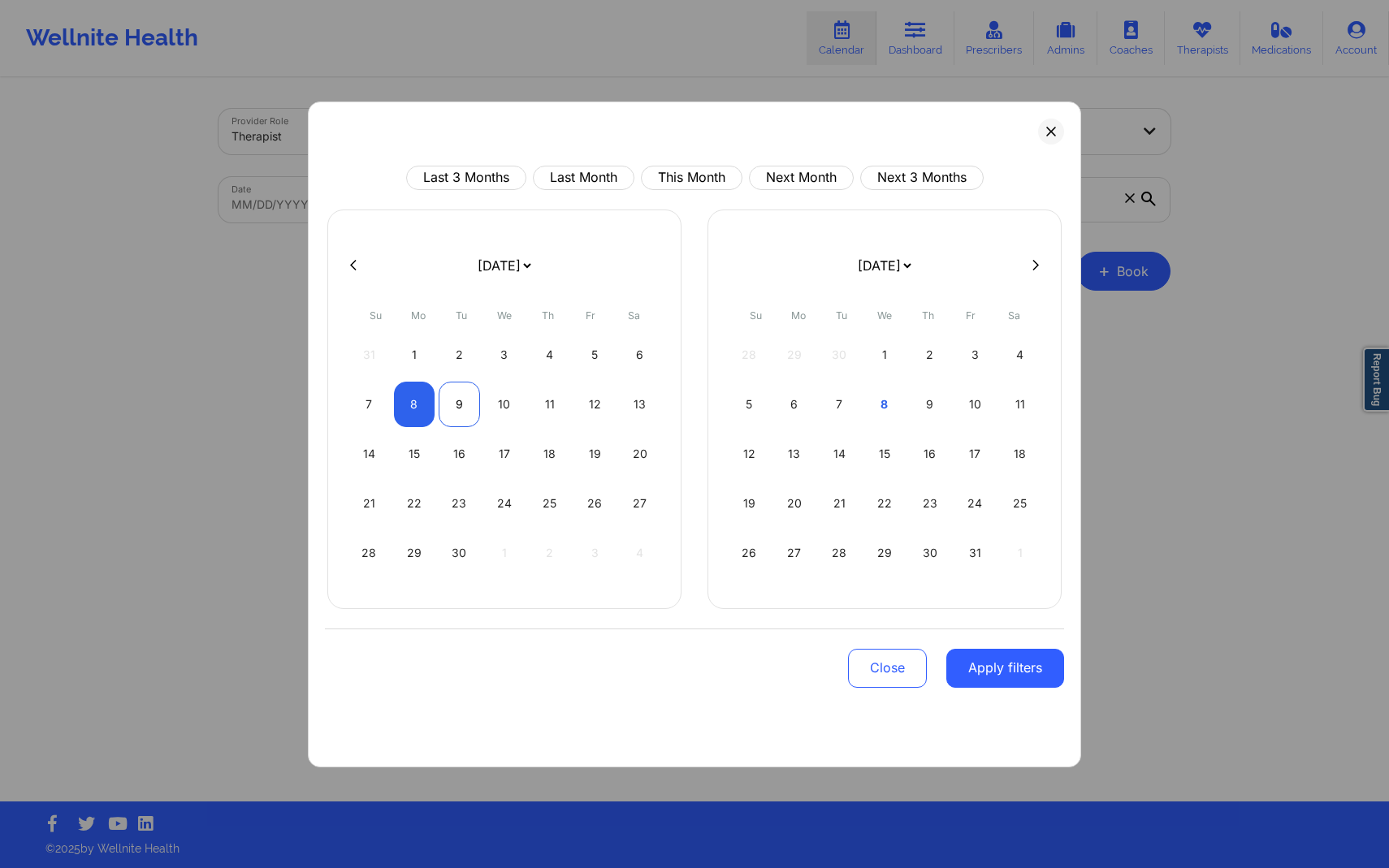
click at [457, 415] on div "9" at bounding box center [459, 405] width 41 height 45
select select "2025-8"
select select "2025-9"
click at [988, 671] on button "Apply filters" at bounding box center [1005, 669] width 118 height 39
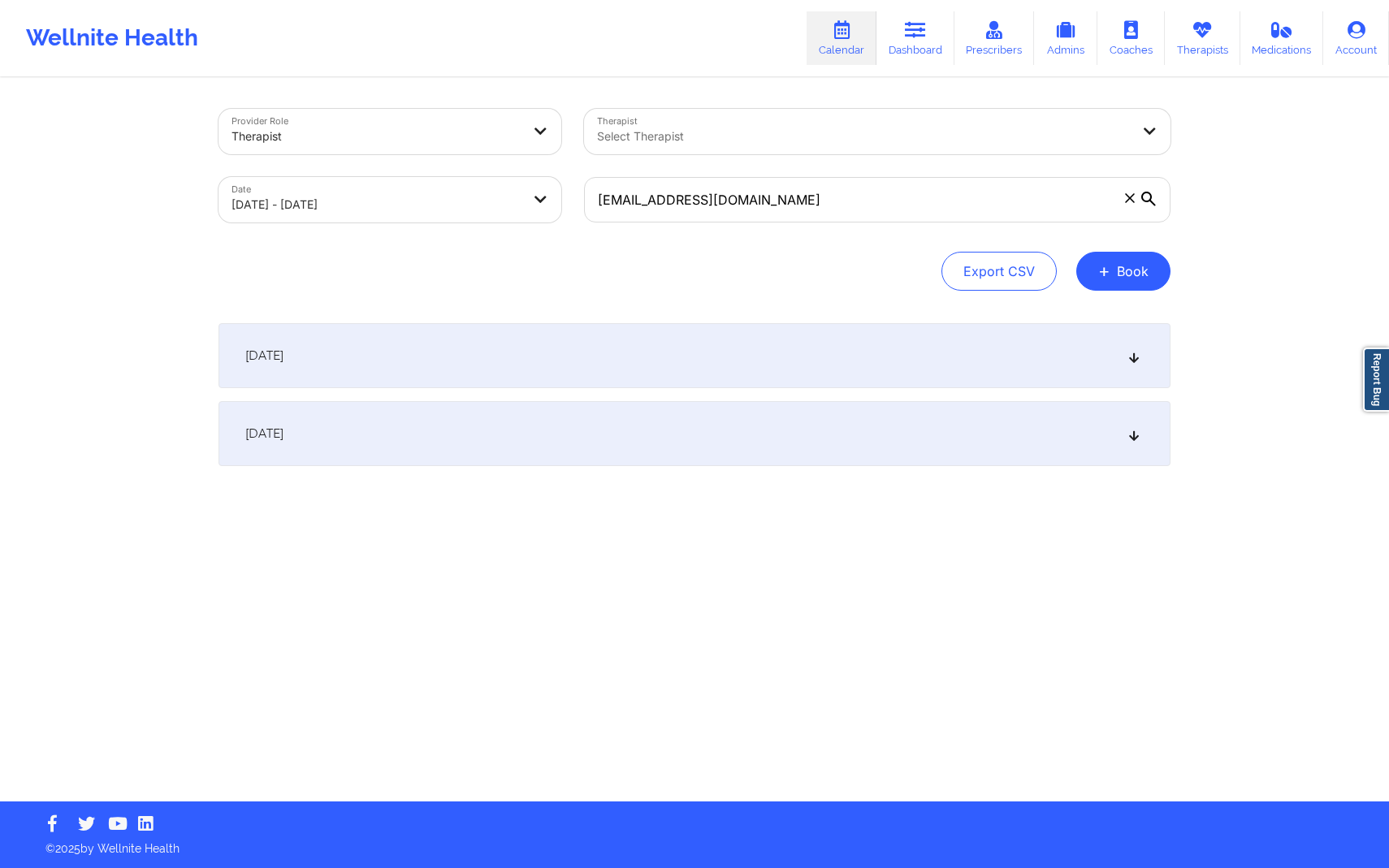
click at [1006, 348] on div "[DATE]" at bounding box center [695, 355] width 952 height 65
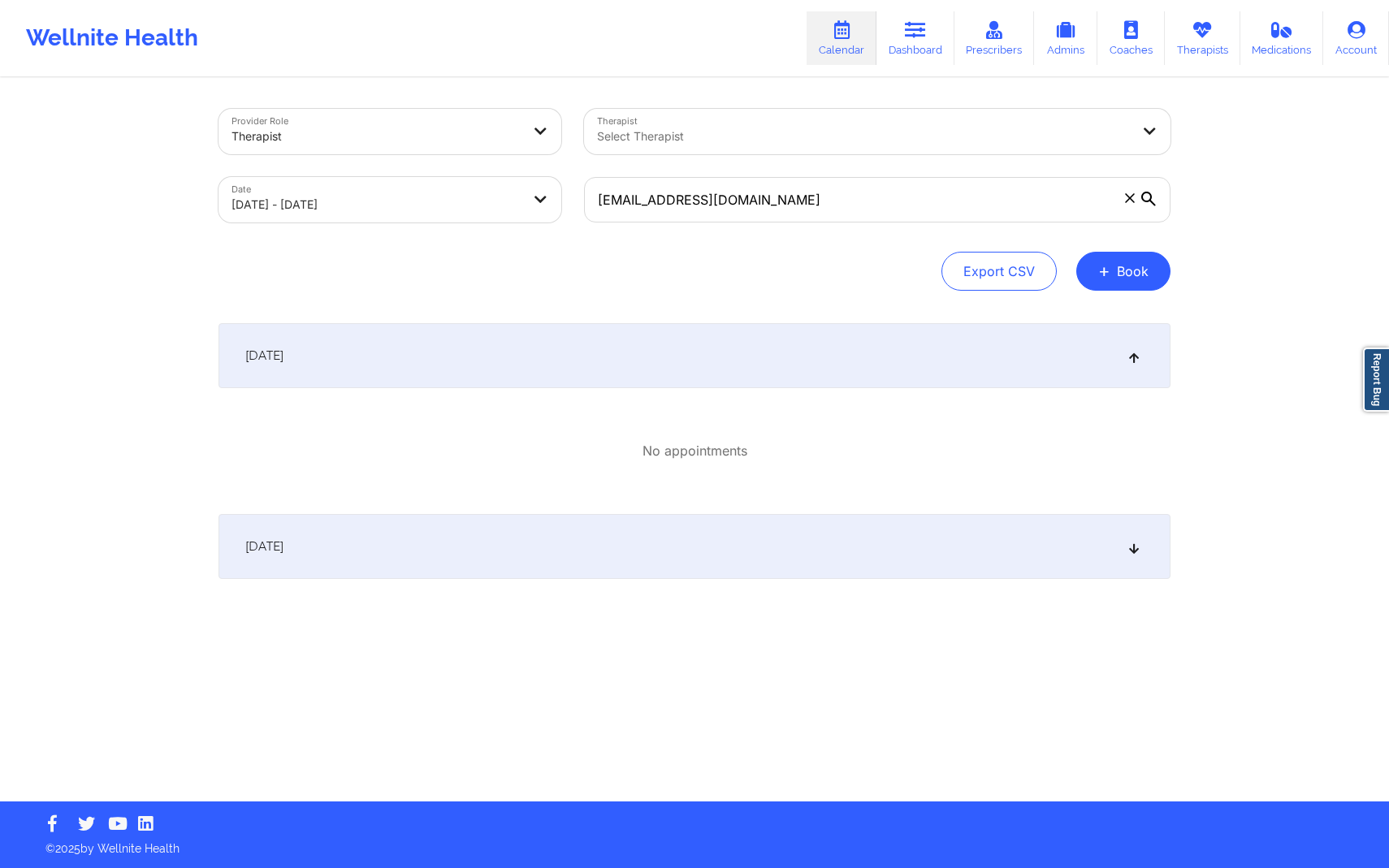
click at [1148, 195] on icon at bounding box center [1148, 198] width 14 height 14
click at [1148, 195] on input "[EMAIL_ADDRESS][DOMAIN_NAME]" at bounding box center [877, 200] width 586 height 45
click at [1142, 195] on icon at bounding box center [1148, 198] width 14 height 14
click at [1142, 195] on input "[EMAIL_ADDRESS][DOMAIN_NAME]" at bounding box center [877, 200] width 586 height 45
click at [1142, 195] on icon at bounding box center [1148, 198] width 14 height 14
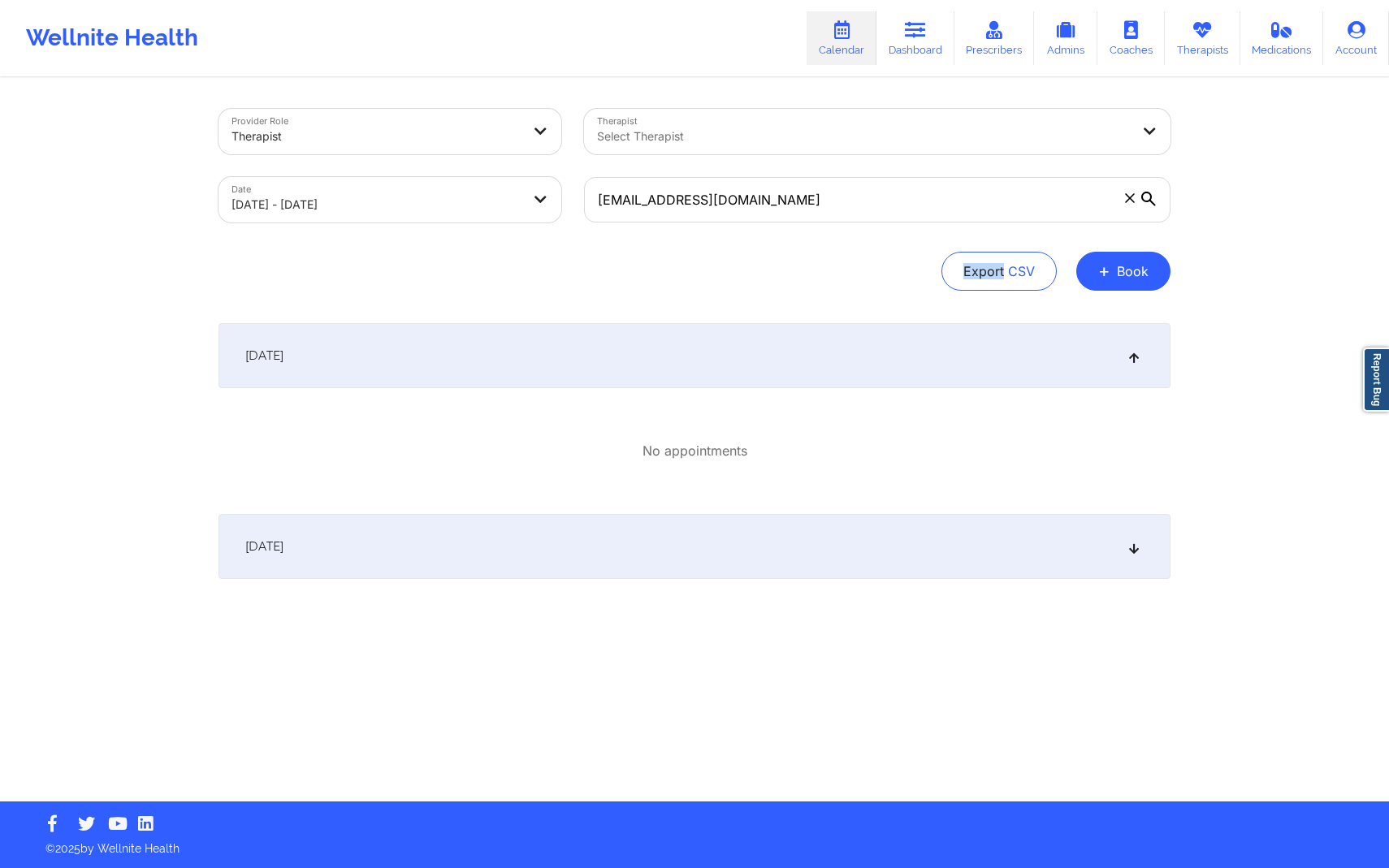
click at [1142, 195] on input "[EMAIL_ADDRESS][DOMAIN_NAME]" at bounding box center [877, 200] width 586 height 45
click at [528, 202] on body "Wellnite Health Calendar Dashboard Prescribers Admins Coaches Therapists Medica…" at bounding box center [694, 434] width 1389 height 868
select select "2025-8"
select select "2025-9"
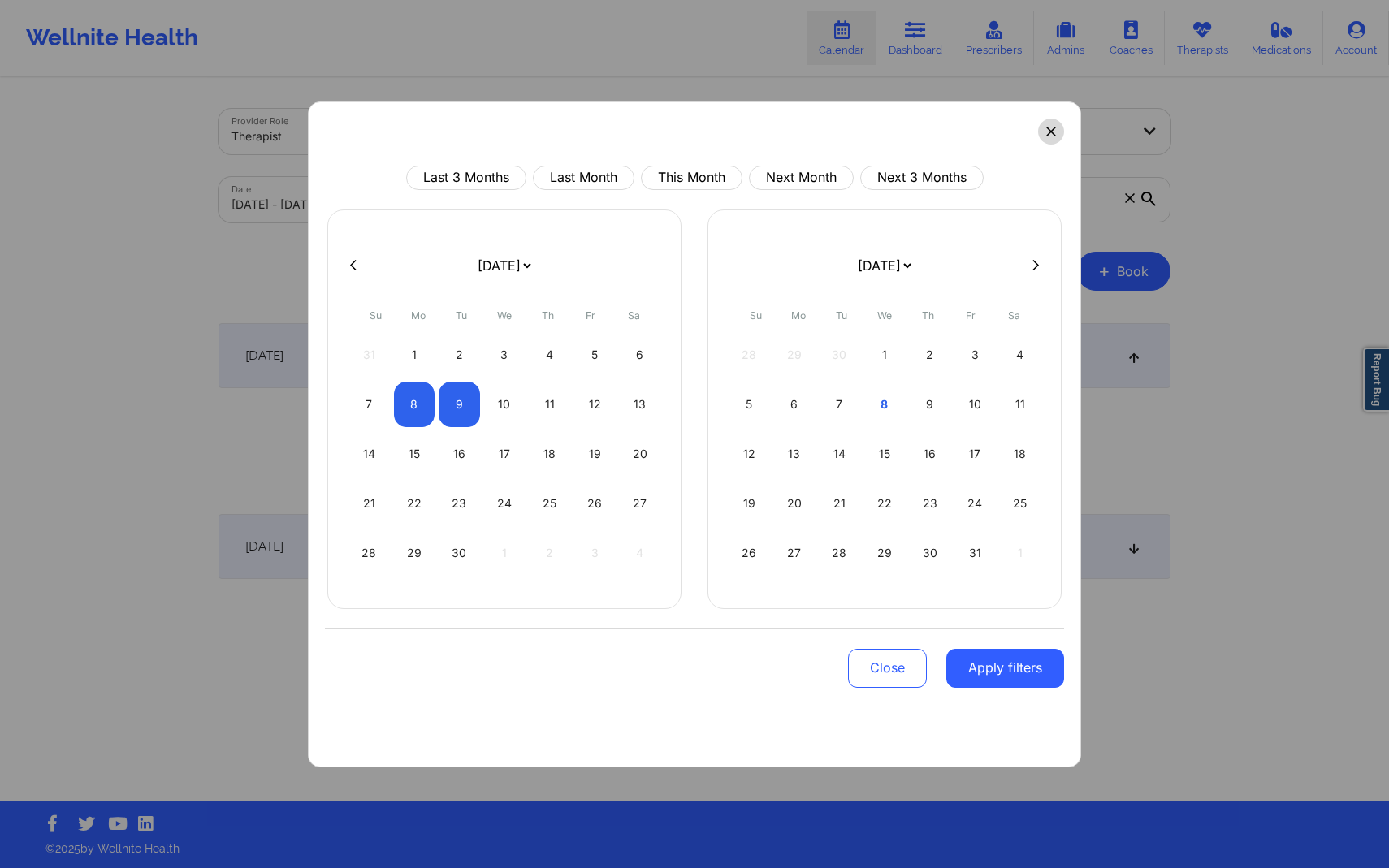
click at [1051, 129] on icon at bounding box center [1052, 132] width 10 height 10
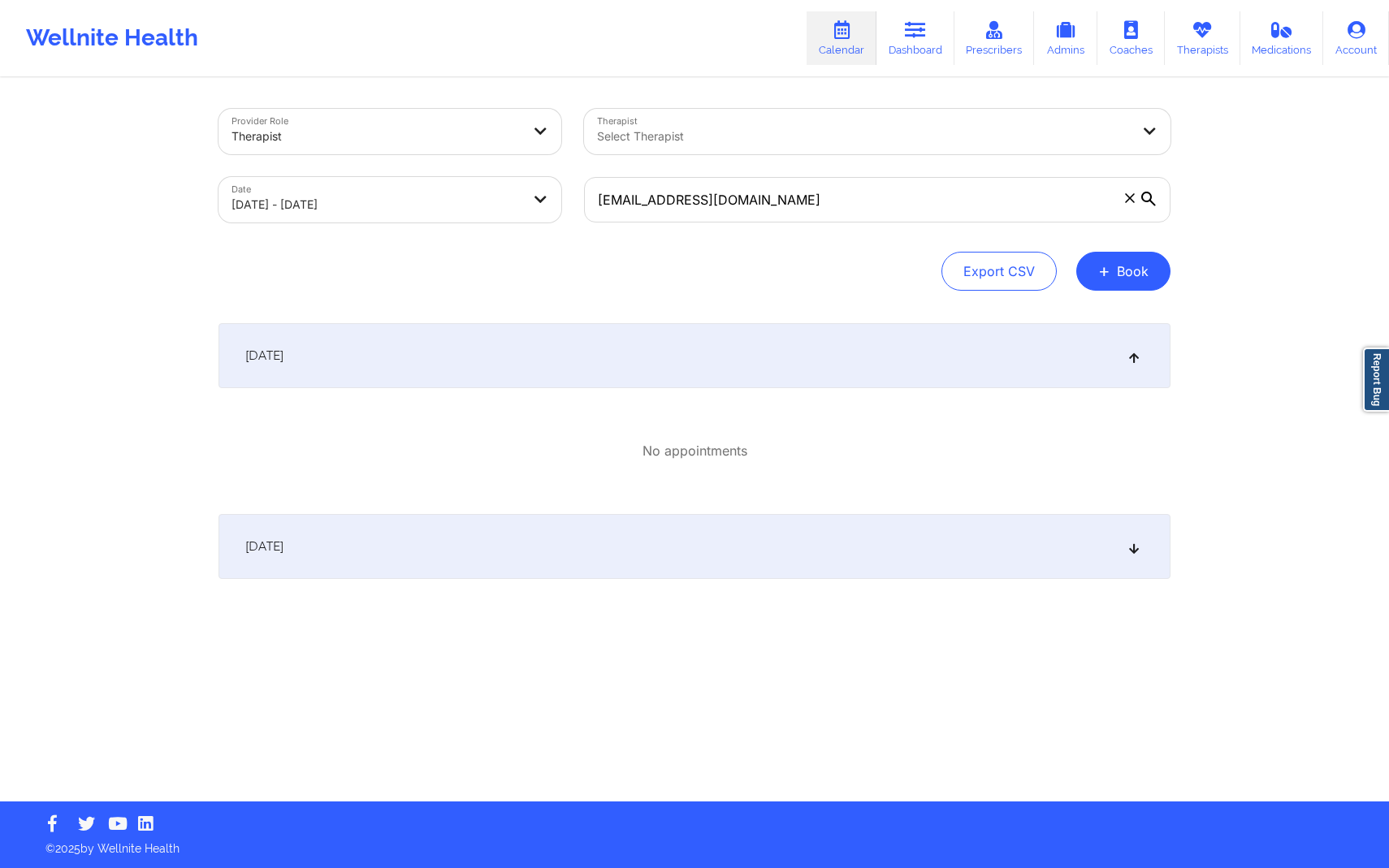
click at [1147, 198] on icon at bounding box center [1148, 198] width 14 height 14
click at [1147, 198] on input "[EMAIL_ADDRESS][DOMAIN_NAME]" at bounding box center [877, 200] width 586 height 45
click at [1147, 198] on icon at bounding box center [1148, 198] width 14 height 14
click at [1147, 198] on input "[EMAIL_ADDRESS][DOMAIN_NAME]" at bounding box center [877, 200] width 586 height 45
click at [1144, 197] on icon at bounding box center [1148, 198] width 14 height 14
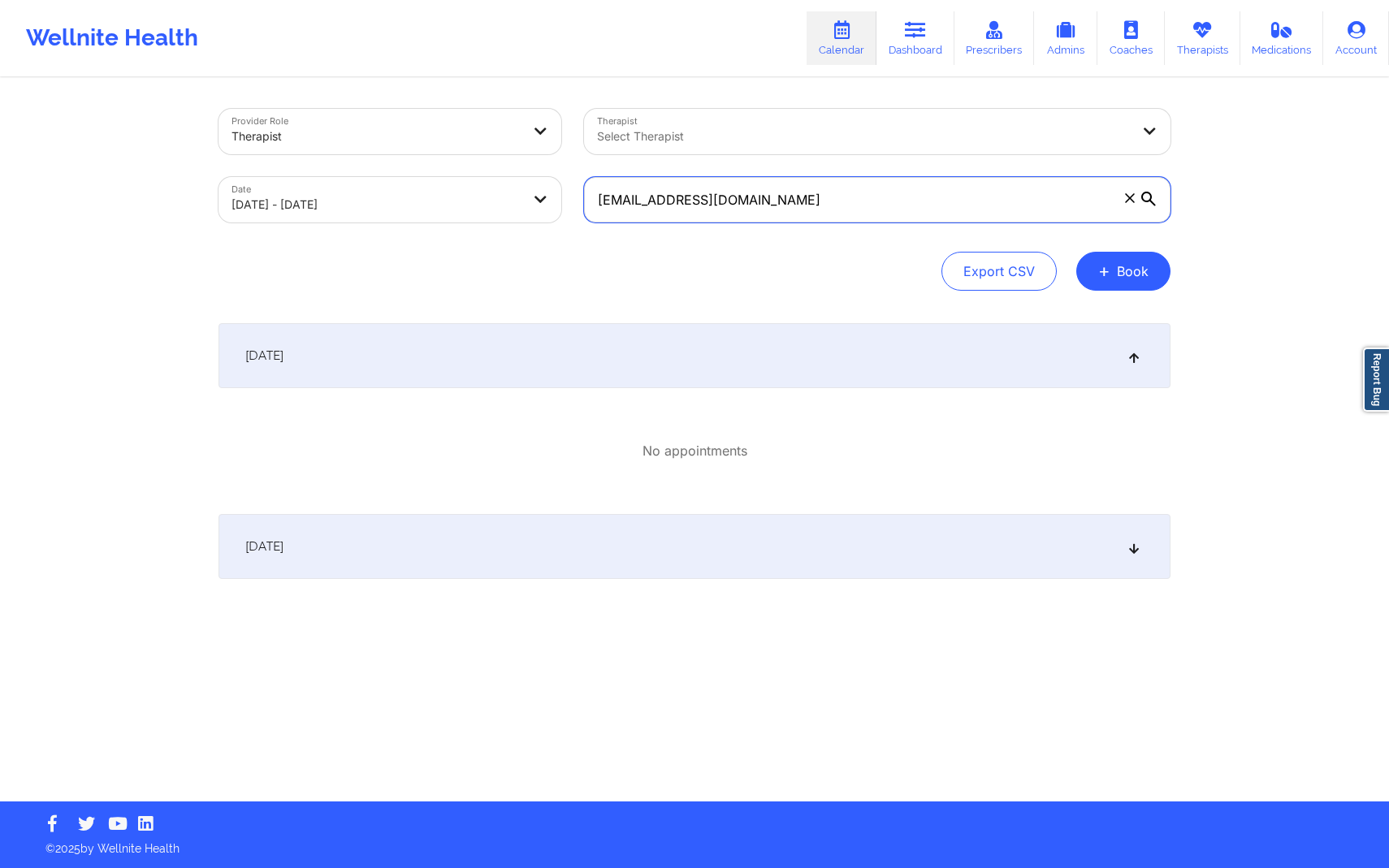
click at [1144, 197] on input "[EMAIL_ADDRESS][DOMAIN_NAME]" at bounding box center [877, 200] width 586 height 45
click at [1252, 220] on div "Provider Role Therapist Therapist Select Therapist Date [DATE] - [DATE] [EMAIL_…" at bounding box center [694, 400] width 1389 height 802
click at [922, 46] on link "Dashboard" at bounding box center [915, 39] width 78 height 54
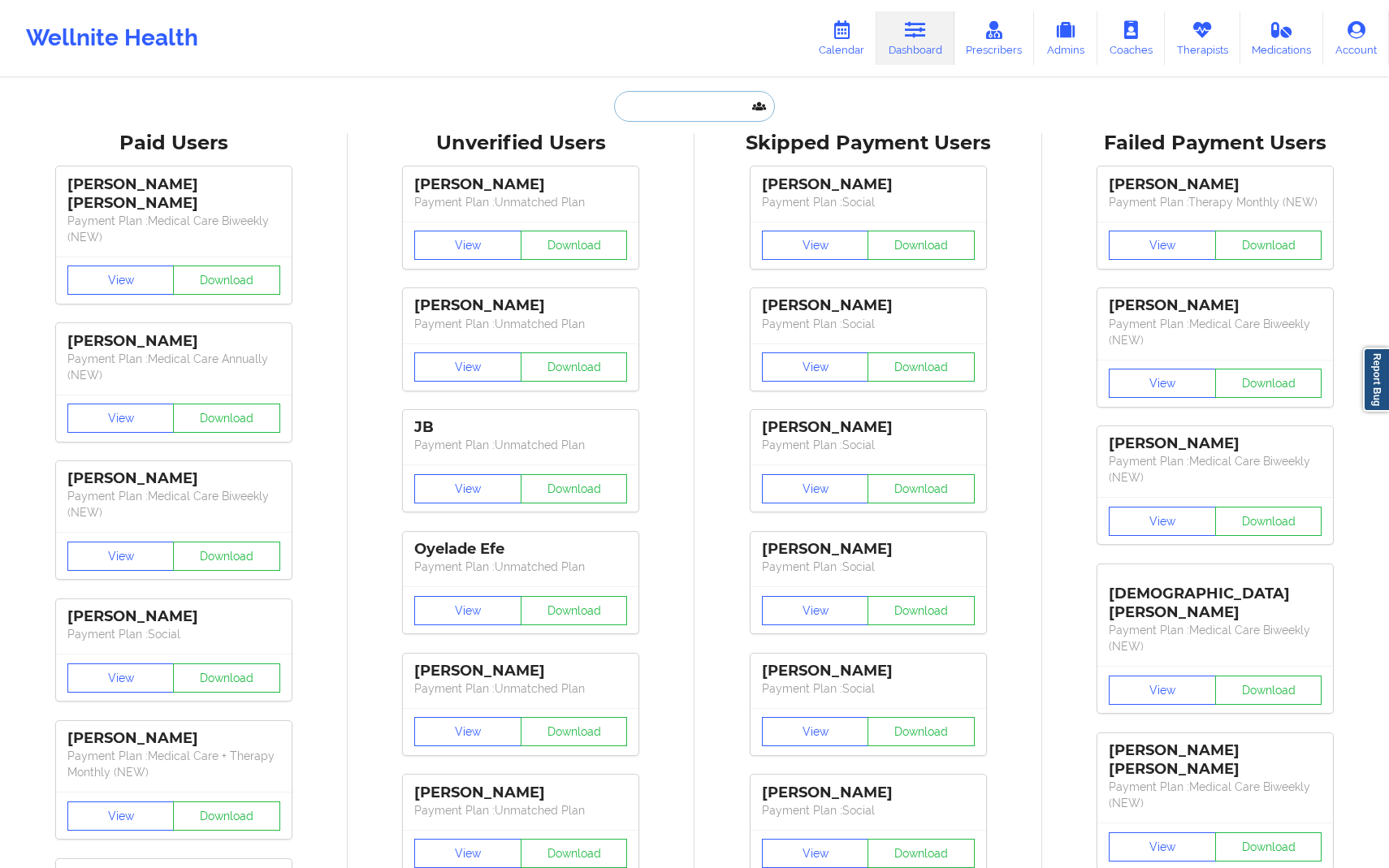
click at [722, 112] on input "text" at bounding box center [694, 106] width 161 height 31
paste input "[EMAIL_ADDRESS][DOMAIN_NAME]"
type input "[EMAIL_ADDRESS][DOMAIN_NAME]"
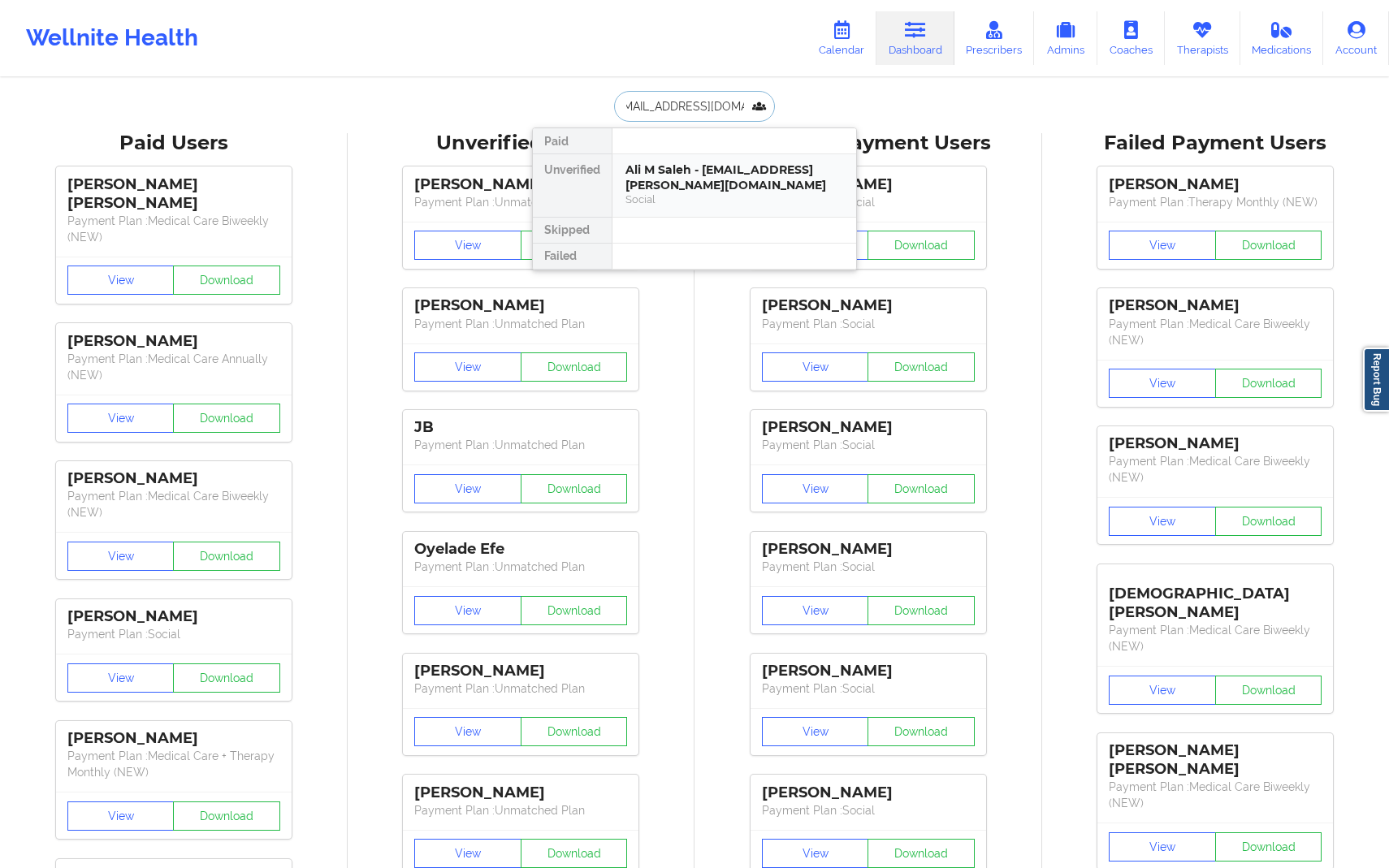
click at [727, 193] on div "Social" at bounding box center [734, 199] width 218 height 13
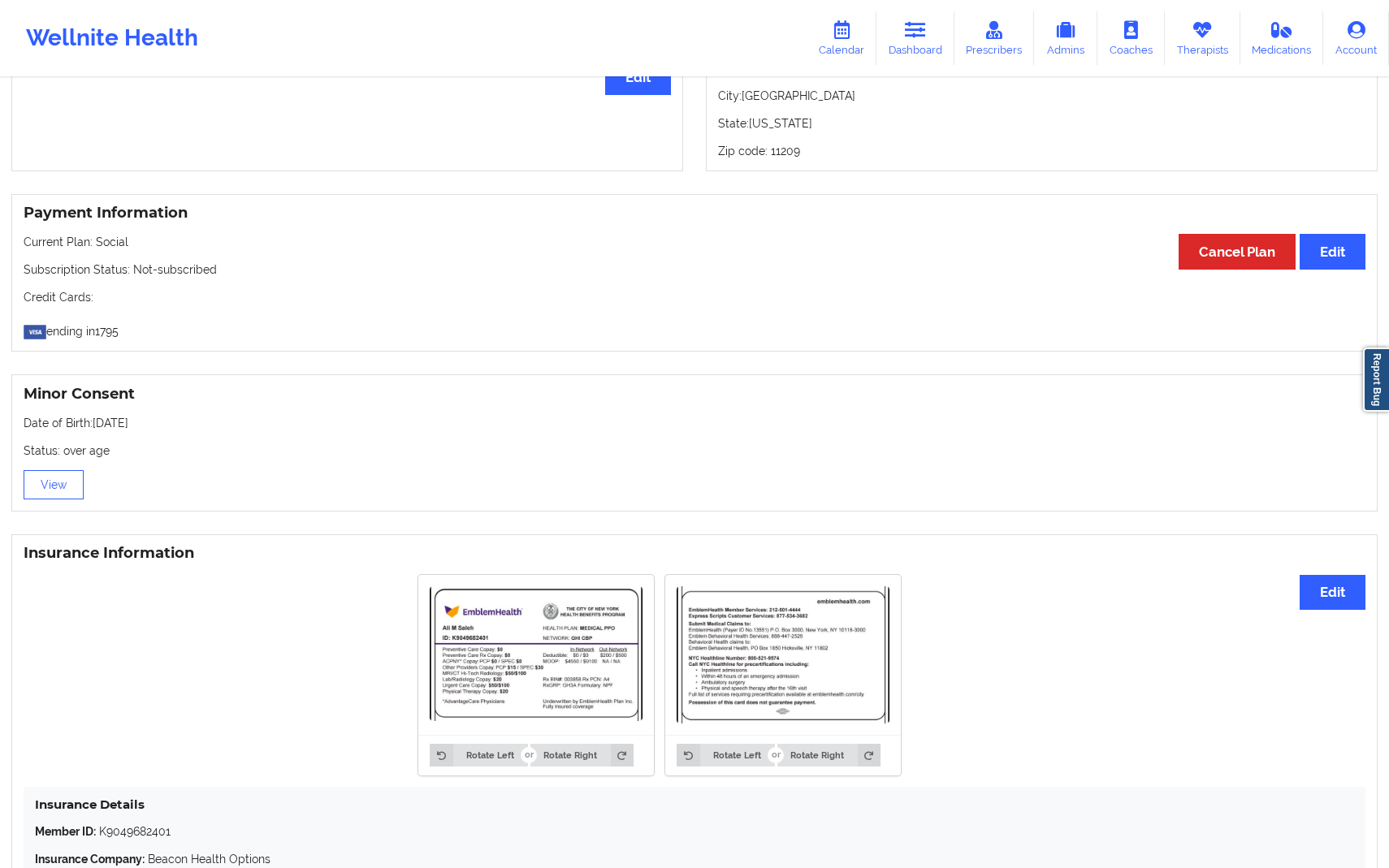
scroll to position [943, 0]
